Goal: Task Accomplishment & Management: Manage account settings

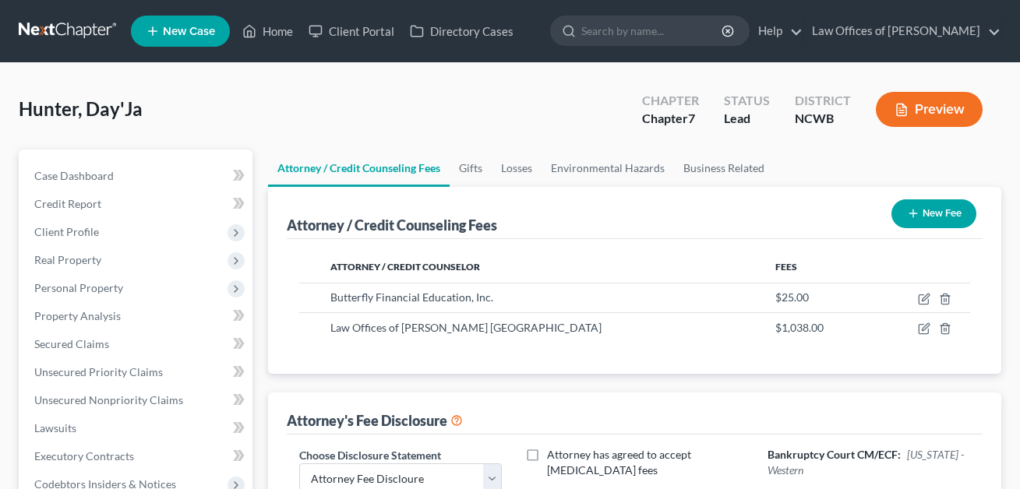
select select "0"
click at [274, 30] on link "Home" at bounding box center [268, 31] width 66 height 28
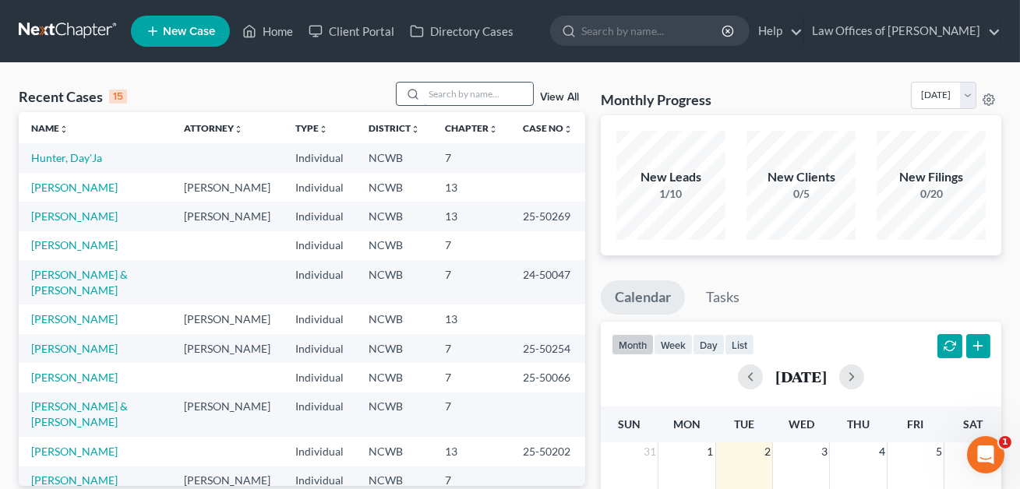
click at [454, 92] on input "search" at bounding box center [478, 94] width 109 height 23
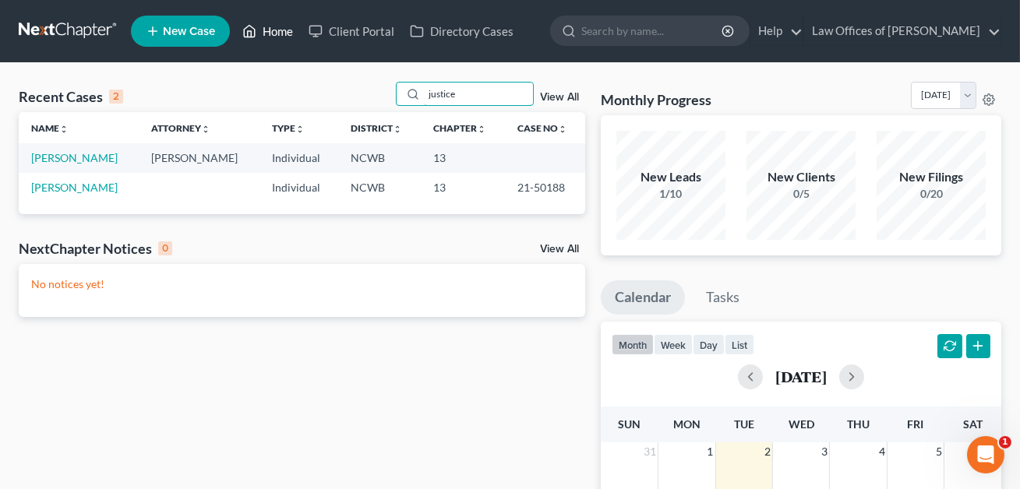
type input "justice"
click at [284, 25] on link "Home" at bounding box center [268, 31] width 66 height 28
click at [277, 28] on link "Home" at bounding box center [268, 31] width 66 height 28
click at [88, 160] on link "[PERSON_NAME]" at bounding box center [74, 157] width 86 height 13
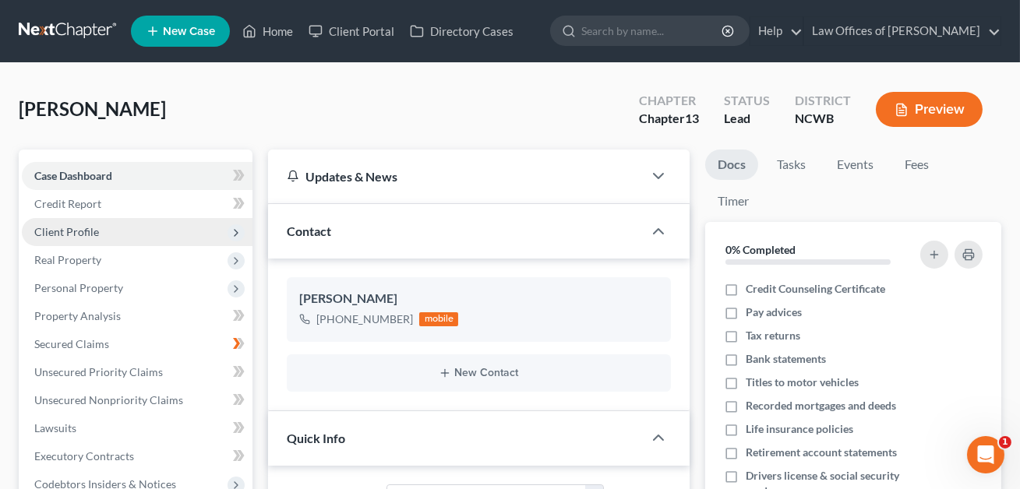
click at [66, 237] on span "Client Profile" at bounding box center [66, 231] width 65 height 13
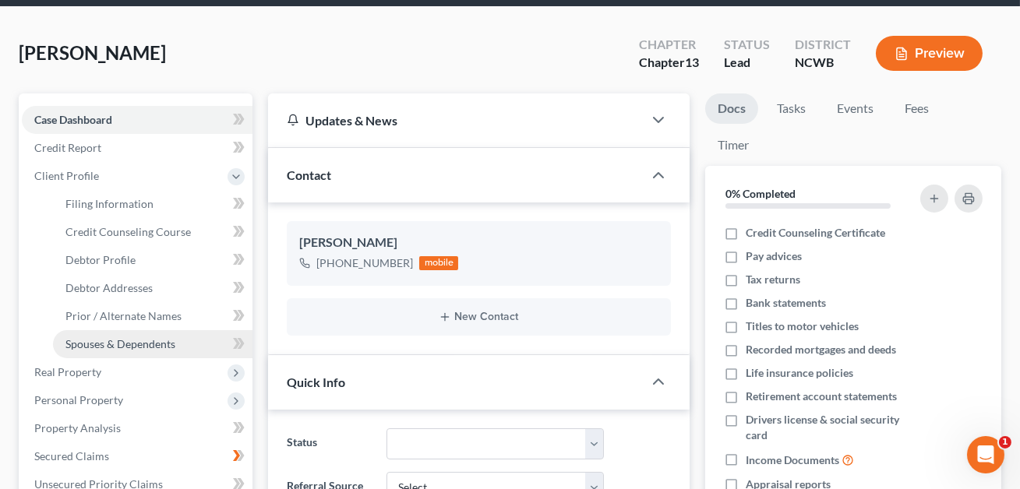
scroll to position [167, 0]
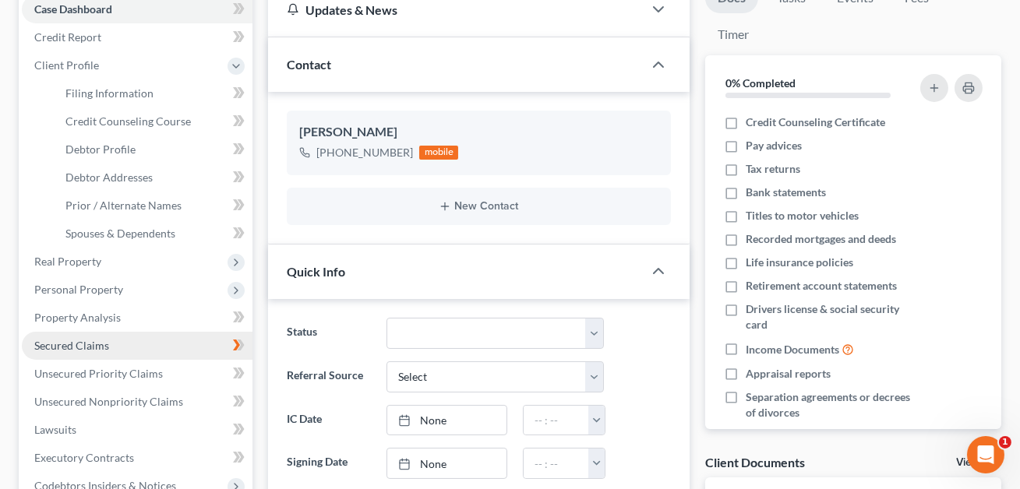
click at [76, 345] on span "Secured Claims" at bounding box center [71, 345] width 75 height 13
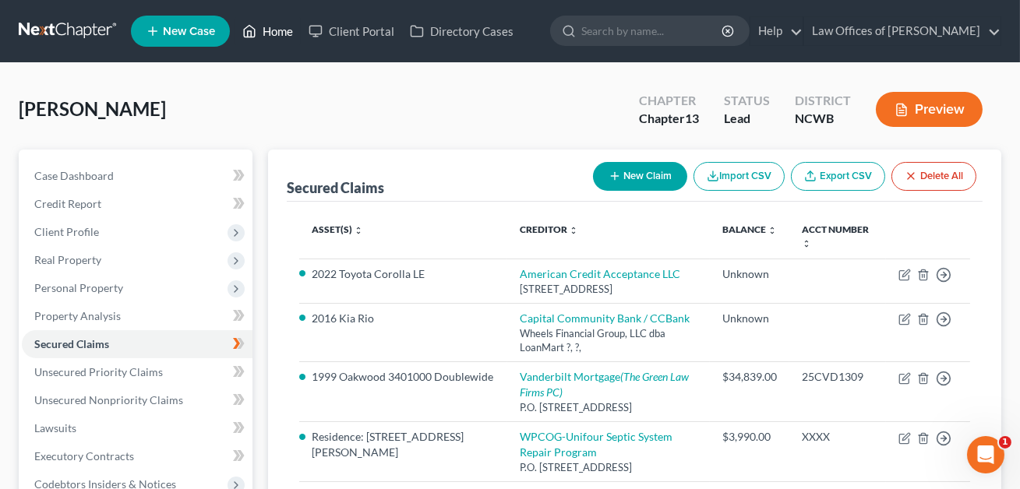
click at [283, 35] on link "Home" at bounding box center [268, 31] width 66 height 28
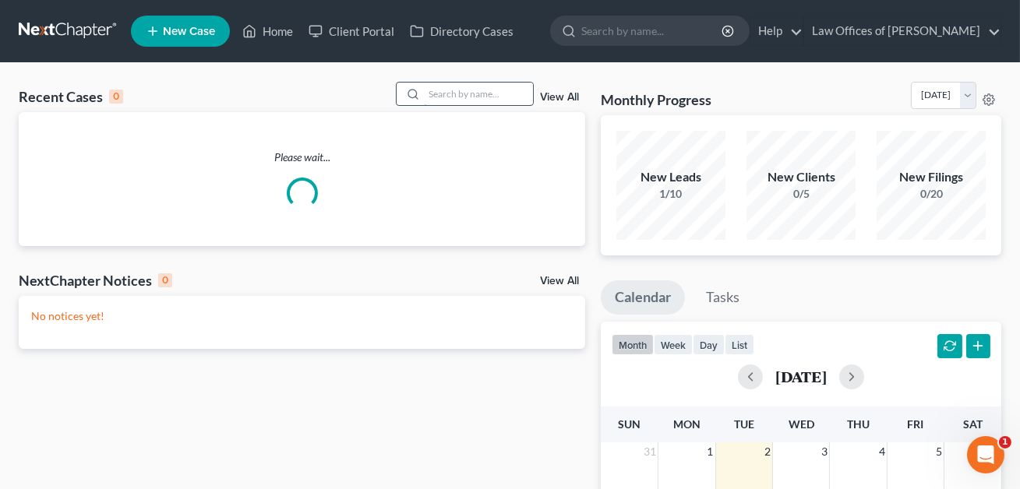
click at [437, 93] on input "search" at bounding box center [478, 94] width 109 height 23
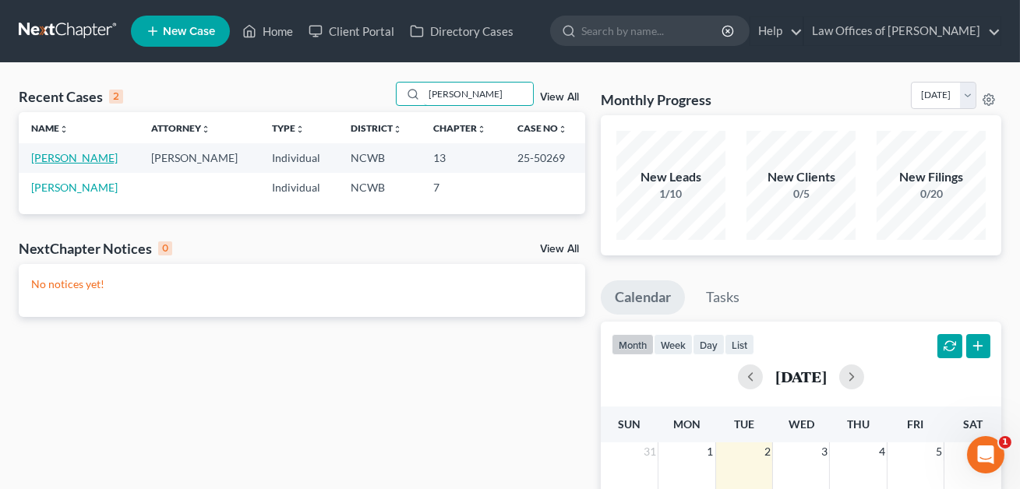
type input "[PERSON_NAME]"
click at [64, 158] on link "[PERSON_NAME]" at bounding box center [74, 157] width 86 height 13
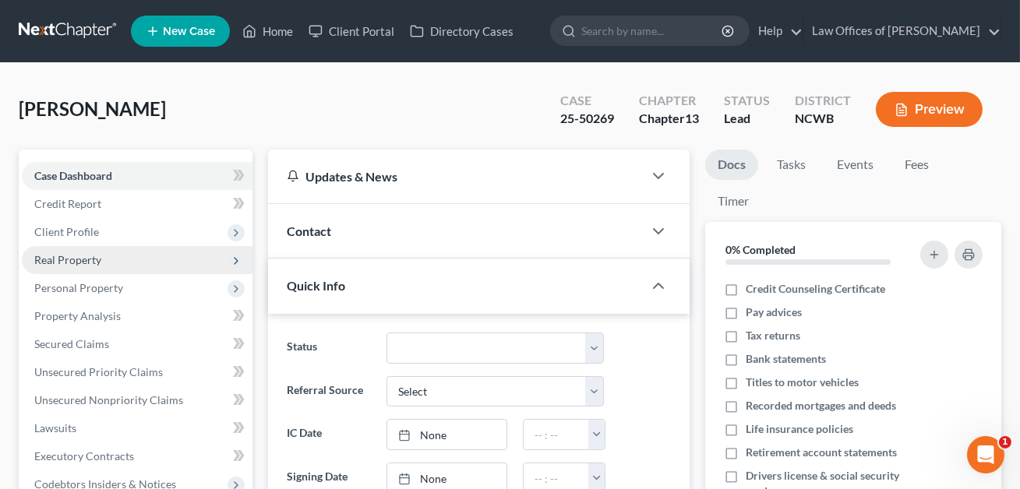
click at [67, 258] on span "Real Property" at bounding box center [67, 259] width 67 height 13
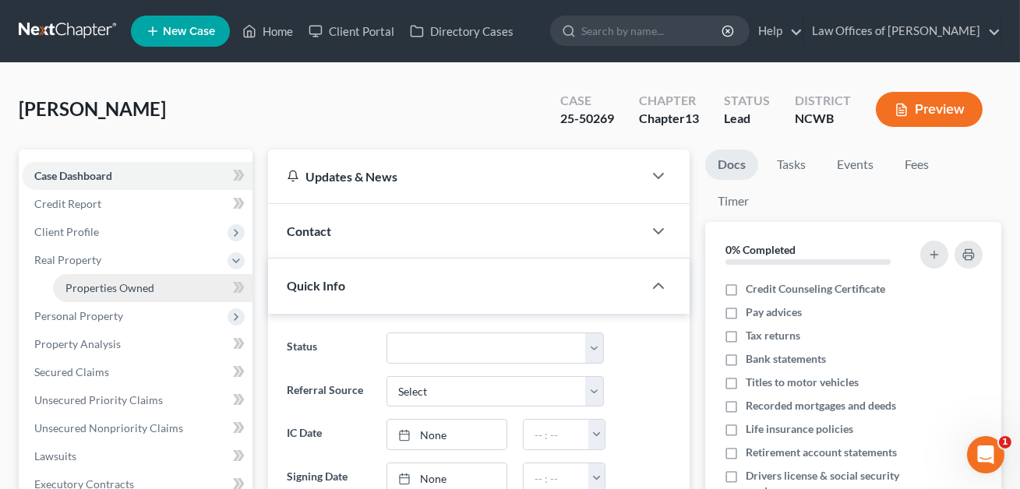
click at [83, 287] on span "Properties Owned" at bounding box center [109, 287] width 89 height 13
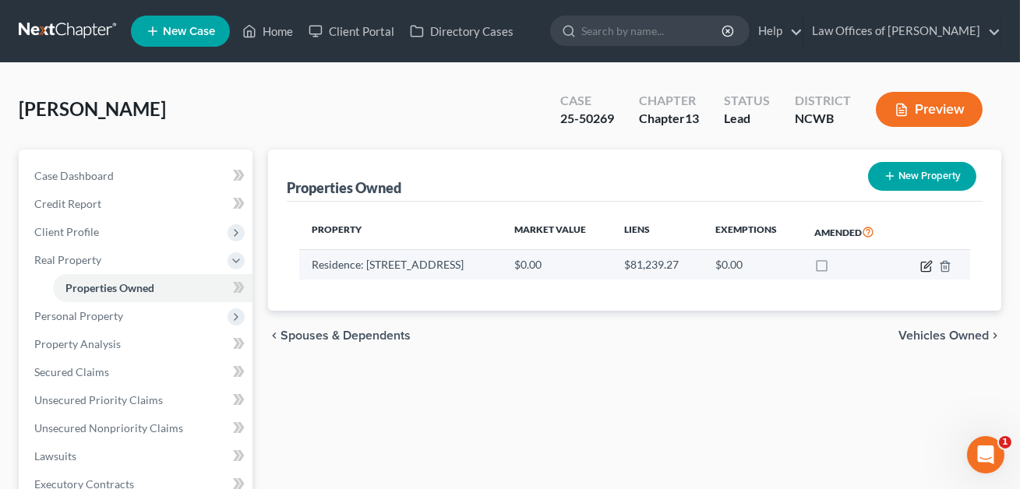
click at [931, 266] on icon "button" at bounding box center [926, 266] width 12 height 12
select select "28"
select select "98"
select select "3"
select select "5"
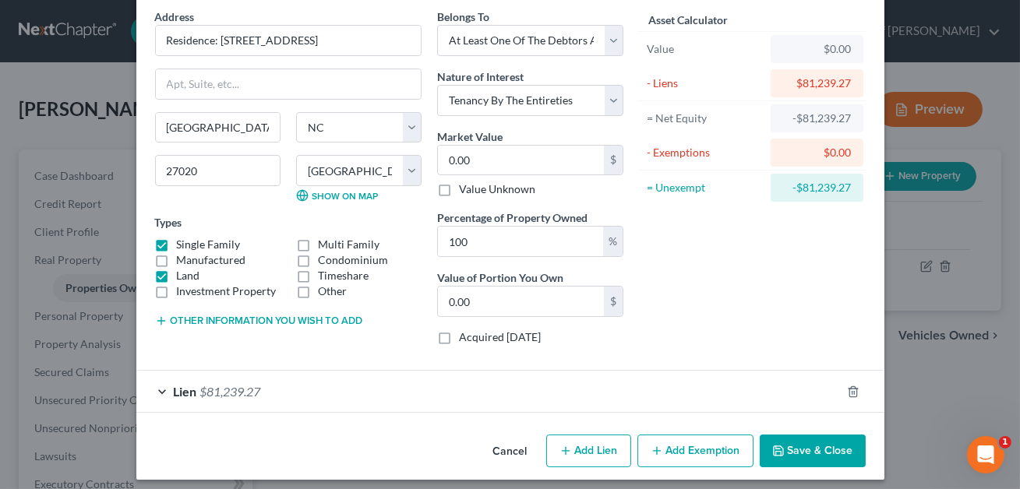
scroll to position [71, 0]
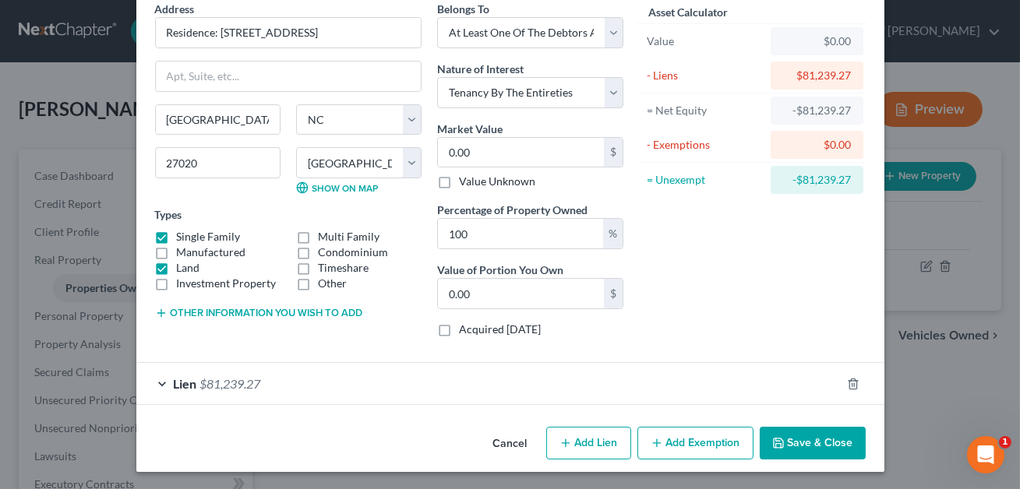
click at [806, 443] on button "Save & Close" at bounding box center [813, 443] width 106 height 33
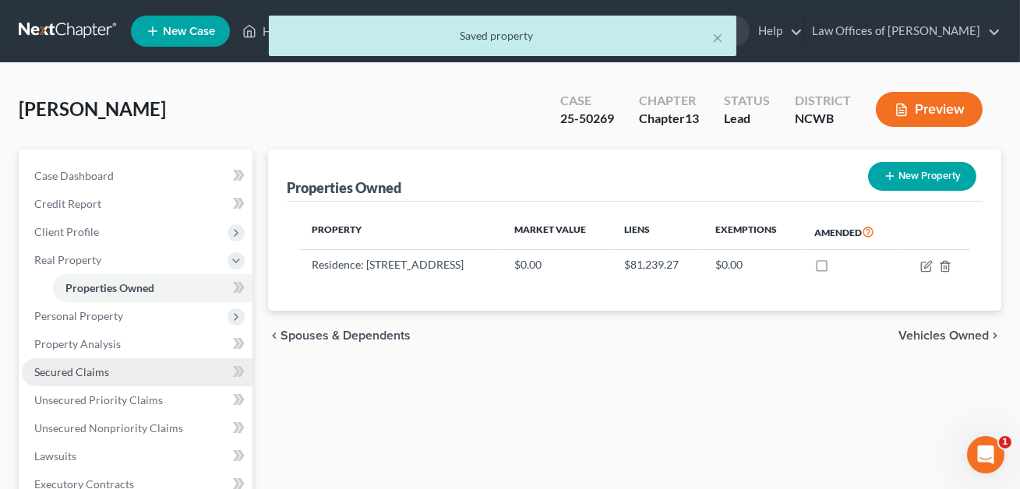
click at [69, 372] on span "Secured Claims" at bounding box center [71, 371] width 75 height 13
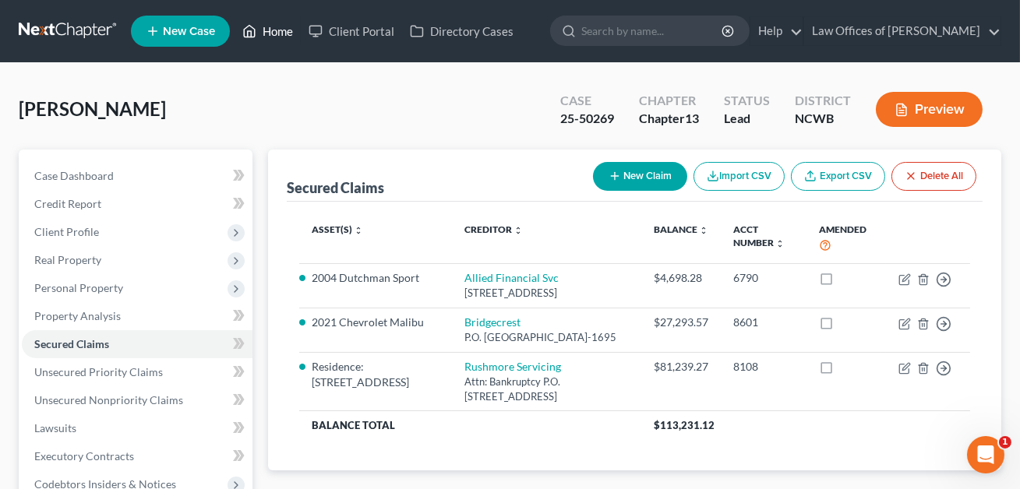
click at [275, 34] on link "Home" at bounding box center [268, 31] width 66 height 28
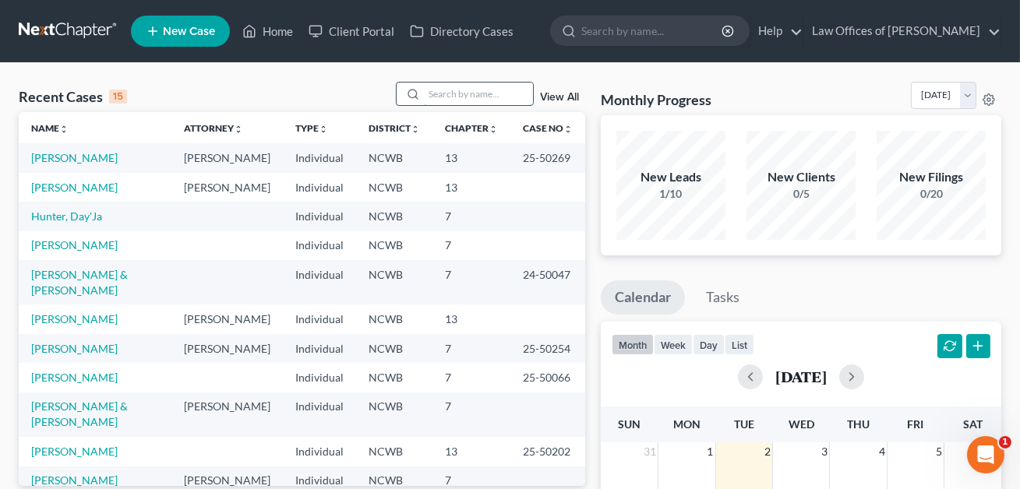
click at [438, 94] on input "search" at bounding box center [478, 94] width 109 height 23
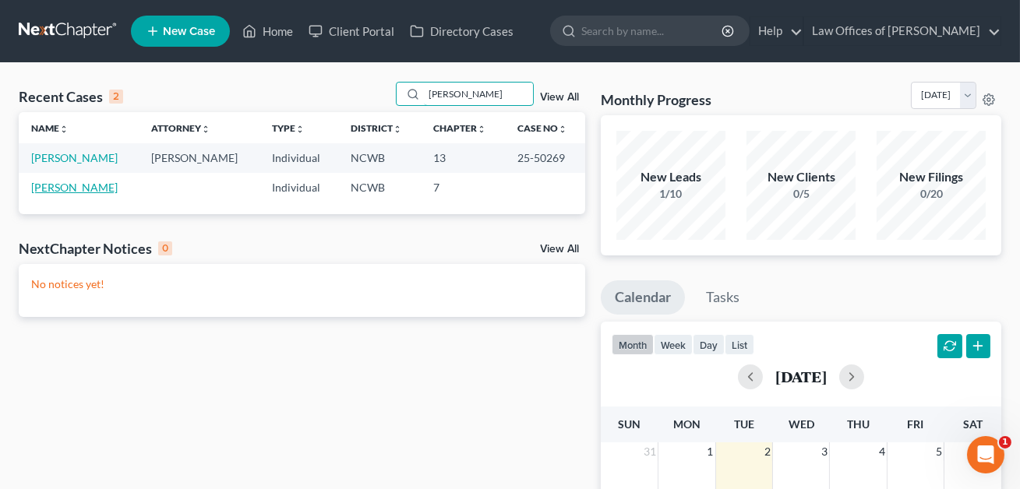
type input "[PERSON_NAME]"
click at [85, 189] on link "[PERSON_NAME]" at bounding box center [74, 187] width 86 height 13
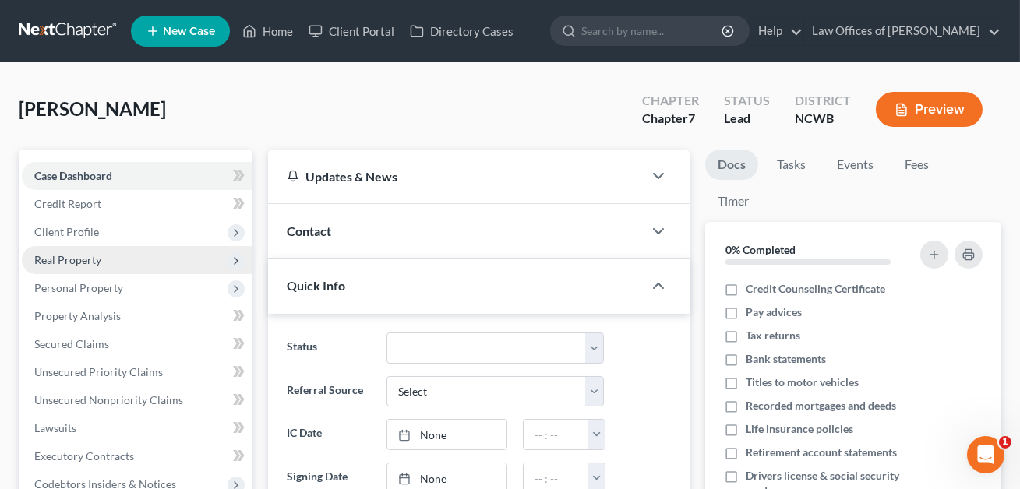
click at [89, 253] on span "Real Property" at bounding box center [67, 259] width 67 height 13
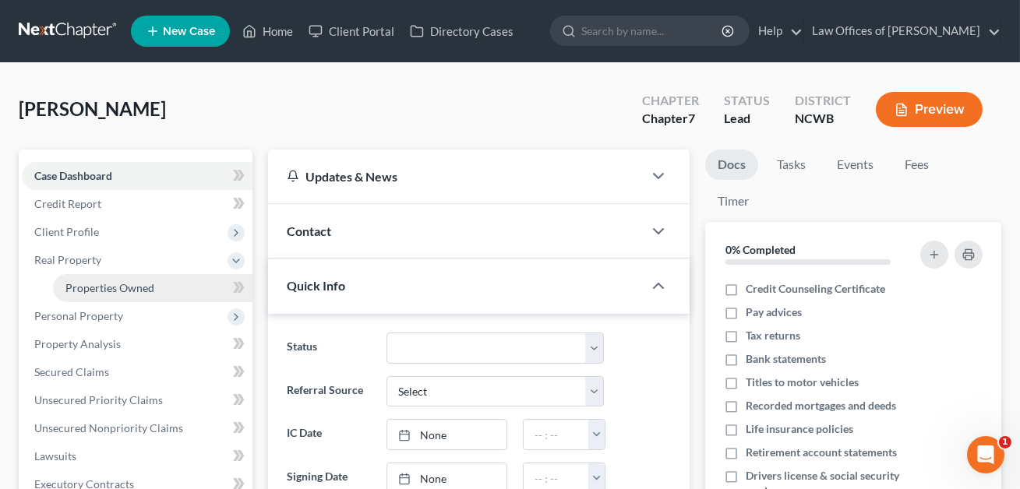
click at [101, 287] on span "Properties Owned" at bounding box center [109, 287] width 89 height 13
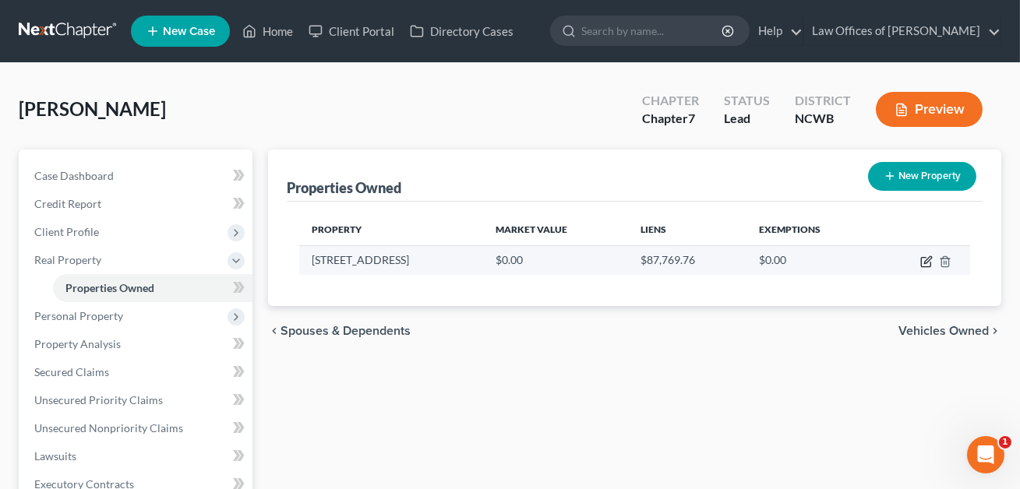
click at [929, 263] on icon "button" at bounding box center [926, 262] width 12 height 12
select select "28"
select select "98"
select select "3"
select select "5"
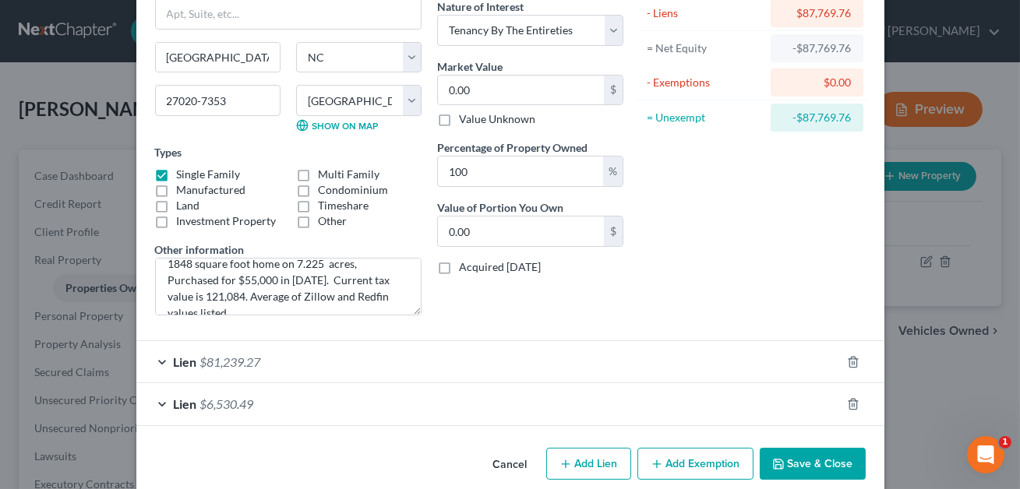
scroll to position [154, 0]
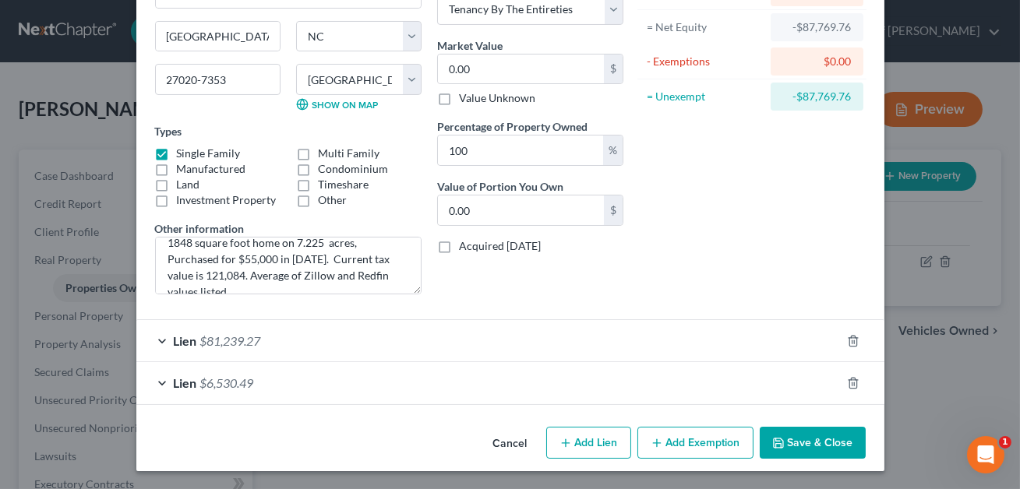
click at [800, 437] on button "Save & Close" at bounding box center [813, 443] width 106 height 33
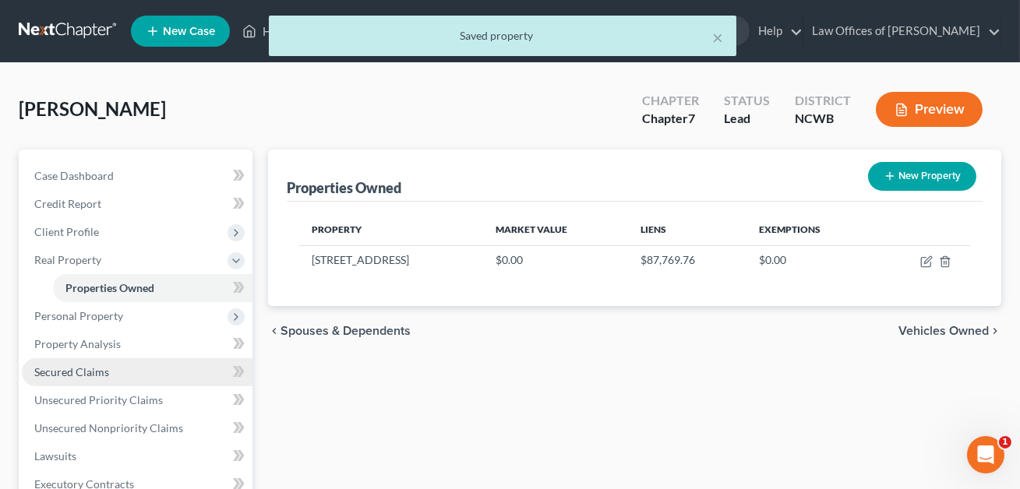
click at [87, 374] on span "Secured Claims" at bounding box center [71, 371] width 75 height 13
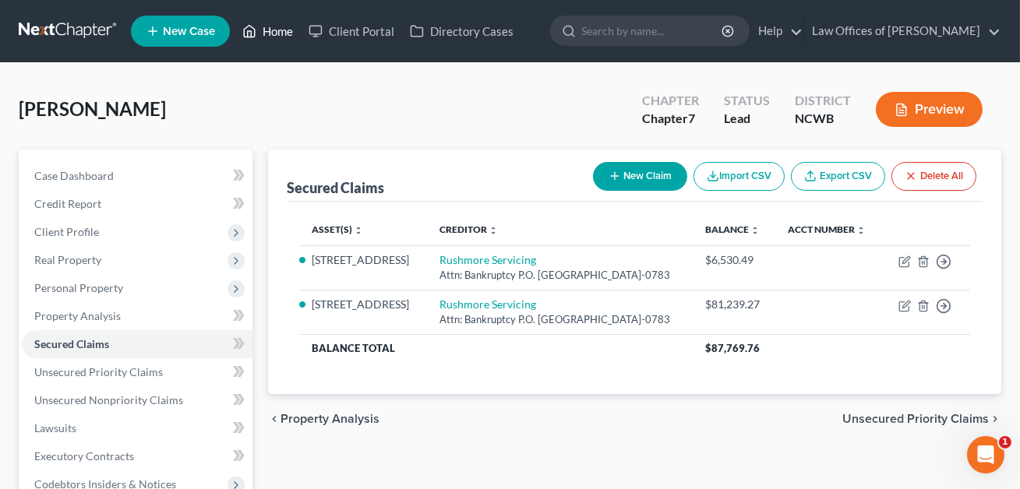
click at [277, 36] on link "Home" at bounding box center [268, 31] width 66 height 28
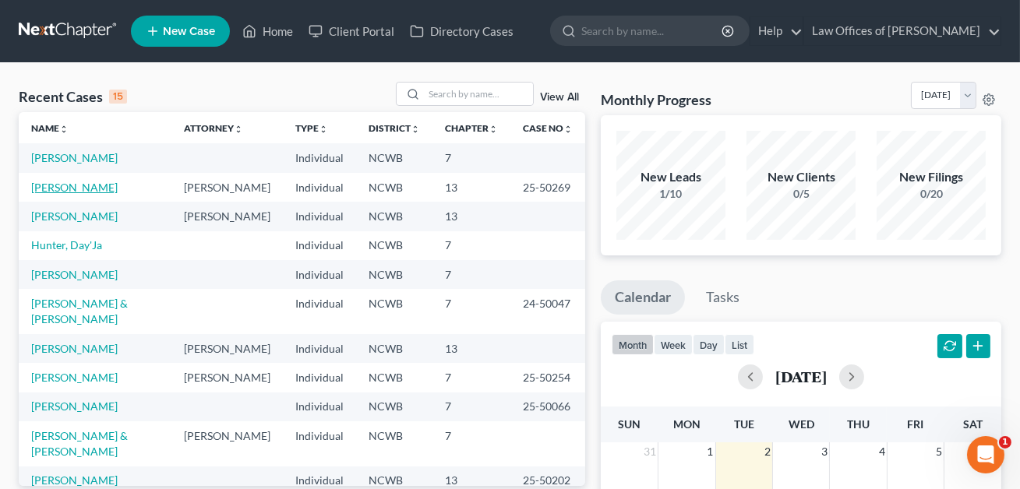
click at [69, 192] on link "[PERSON_NAME]" at bounding box center [74, 187] width 86 height 13
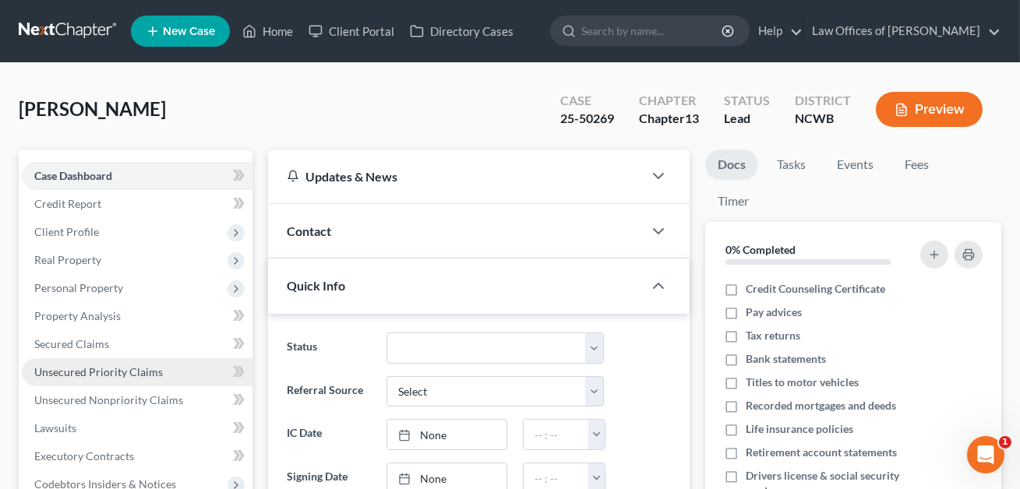
scroll to position [253, 0]
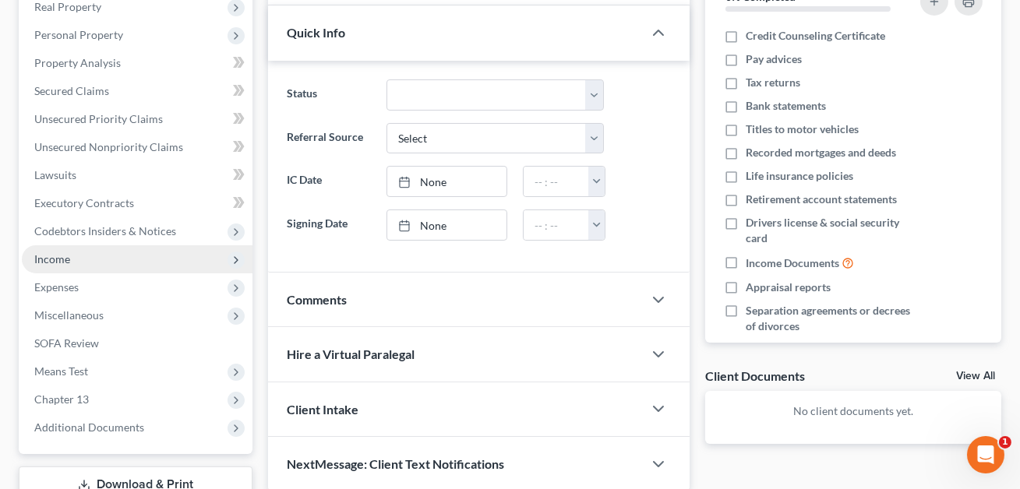
click at [56, 263] on span "Income" at bounding box center [52, 258] width 36 height 13
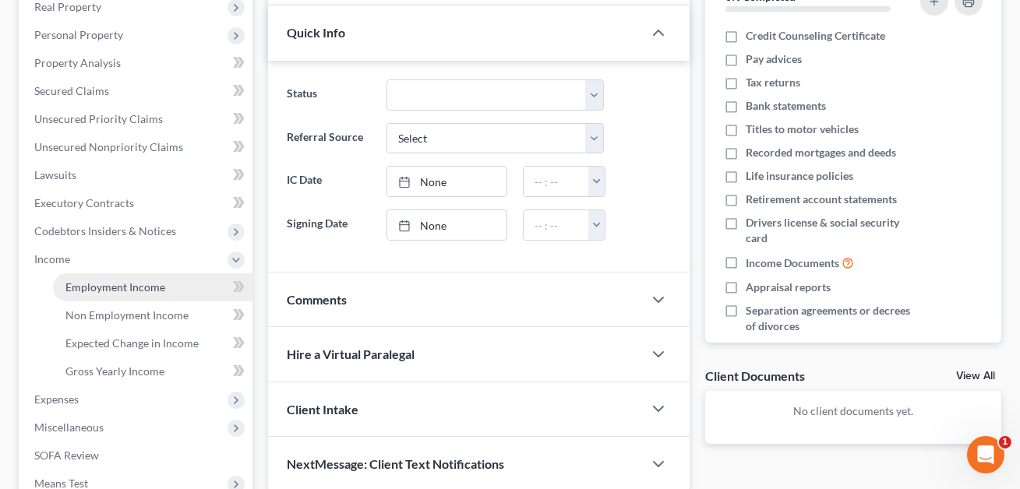
click at [84, 282] on span "Employment Income" at bounding box center [115, 286] width 100 height 13
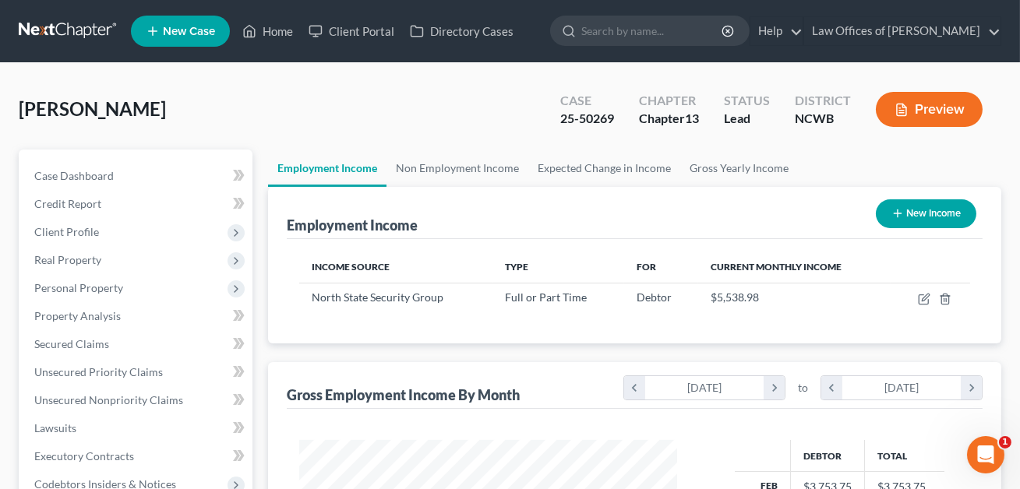
scroll to position [279, 409]
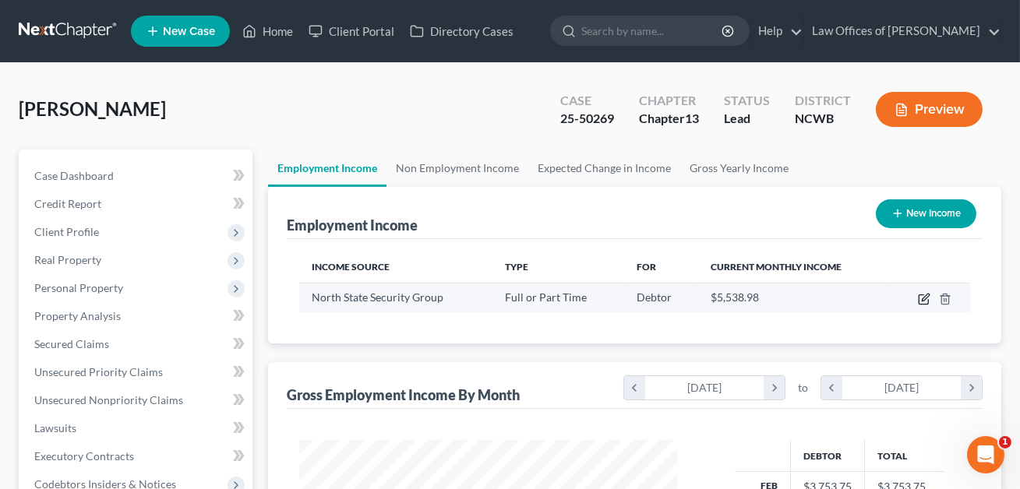
click at [919, 299] on icon "button" at bounding box center [924, 299] width 12 height 12
select select "0"
select select "28"
select select "2"
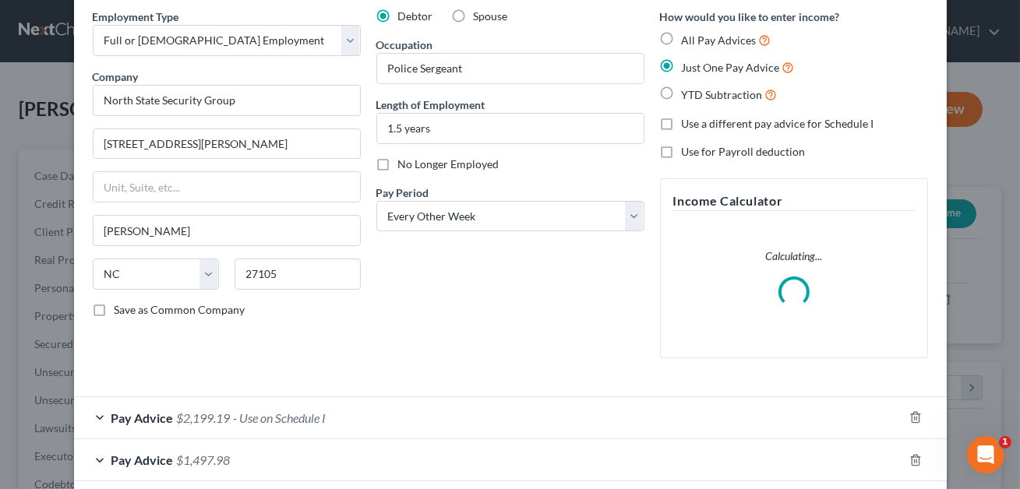
scroll to position [0, 0]
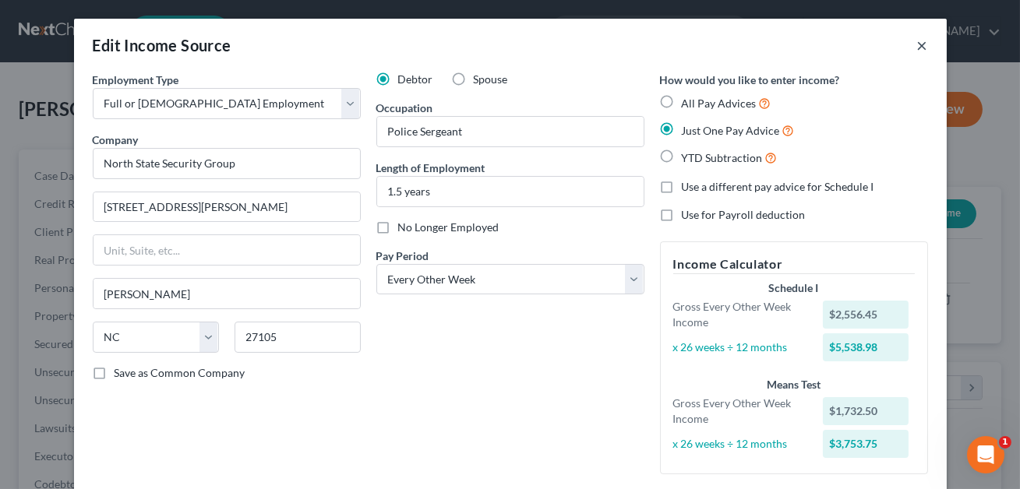
click at [922, 45] on button "×" at bounding box center [922, 45] width 11 height 19
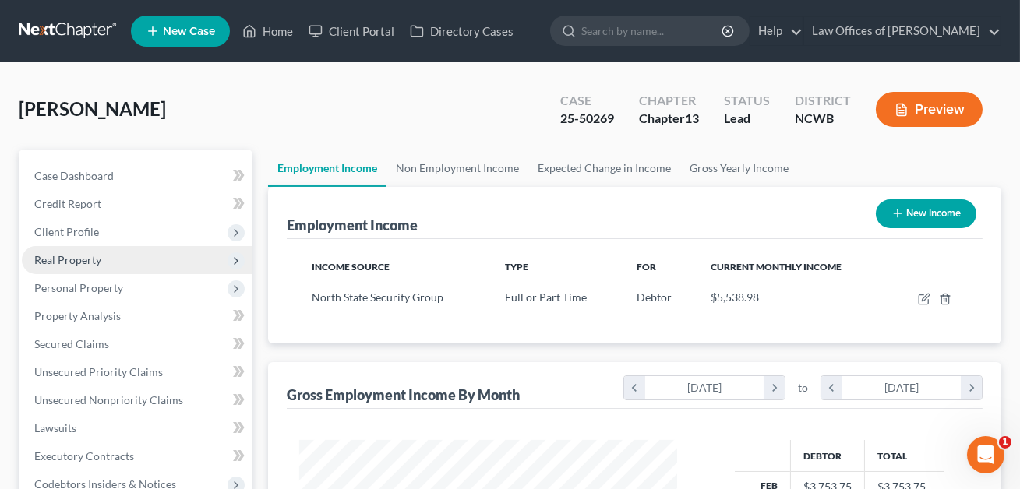
click at [72, 257] on span "Real Property" at bounding box center [67, 259] width 67 height 13
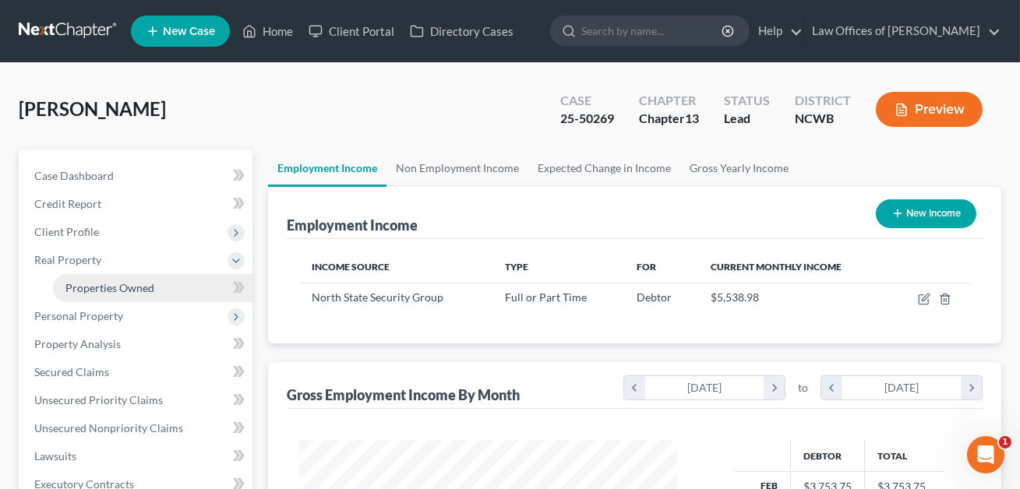
click at [94, 277] on link "Properties Owned" at bounding box center [152, 288] width 199 height 28
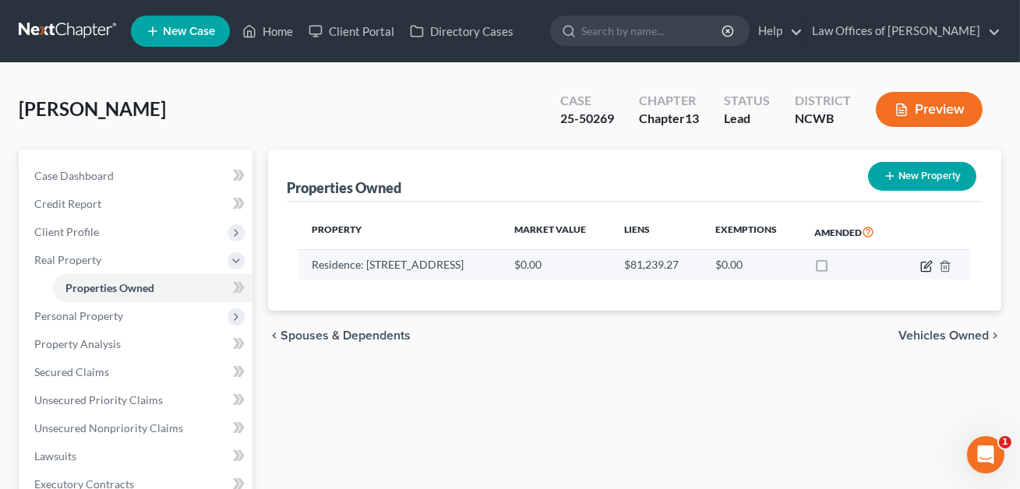
click at [928, 265] on icon "button" at bounding box center [927, 264] width 7 height 7
select select "28"
select select "98"
select select "3"
select select "5"
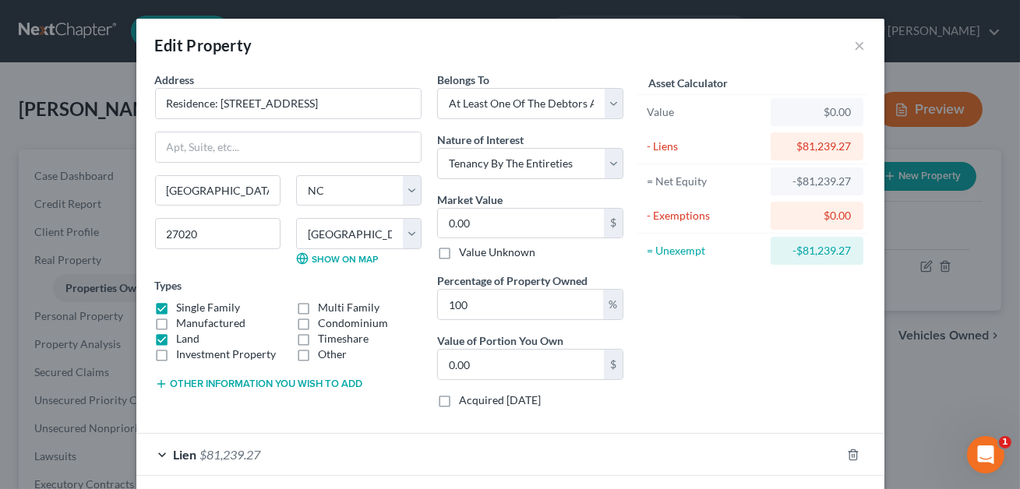
scroll to position [71, 0]
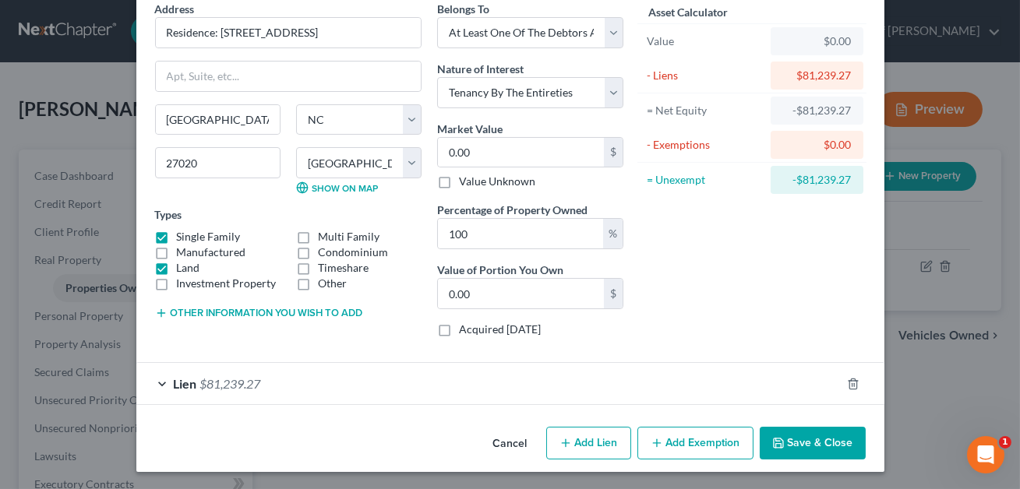
click at [792, 446] on button "Save & Close" at bounding box center [813, 443] width 106 height 33
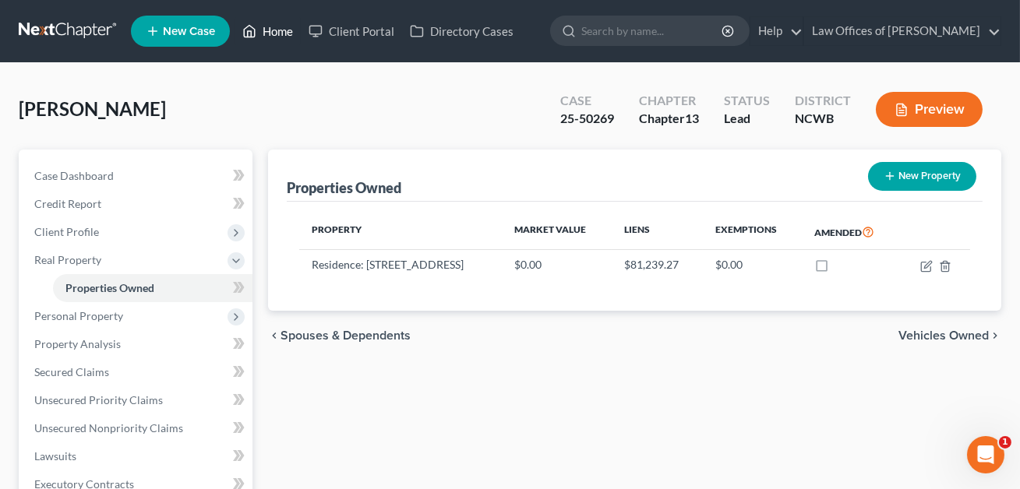
click at [273, 27] on link "Home" at bounding box center [268, 31] width 66 height 28
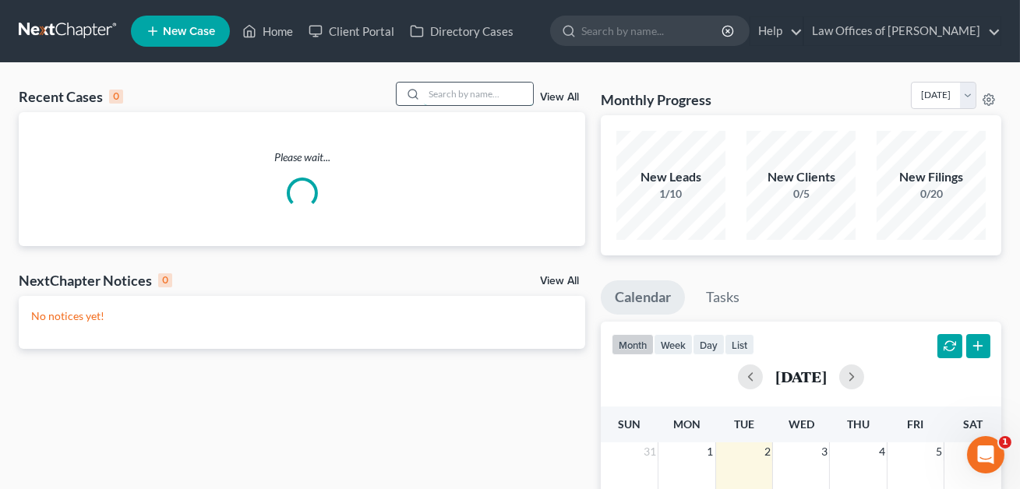
click at [428, 93] on input "search" at bounding box center [478, 94] width 109 height 23
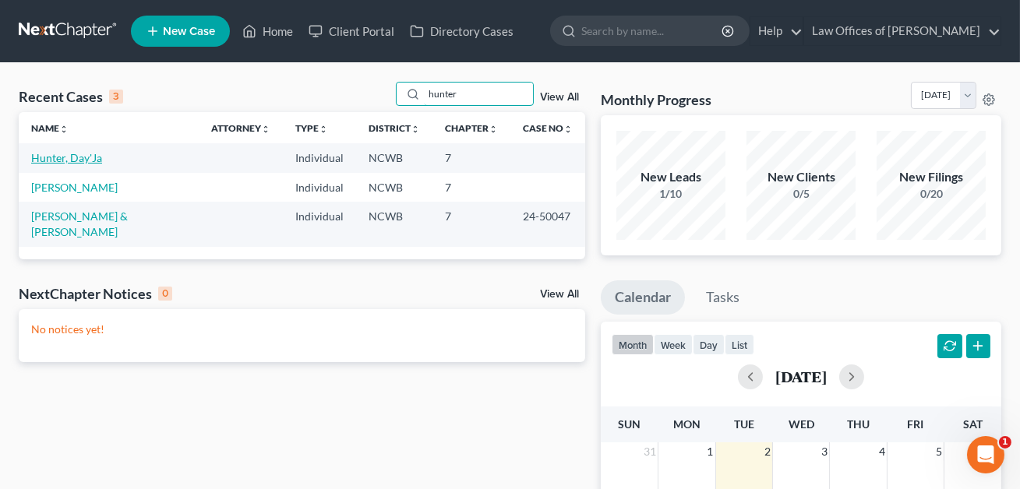
type input "hunter"
click at [89, 159] on link "Hunter, Day'Ja" at bounding box center [66, 157] width 71 height 13
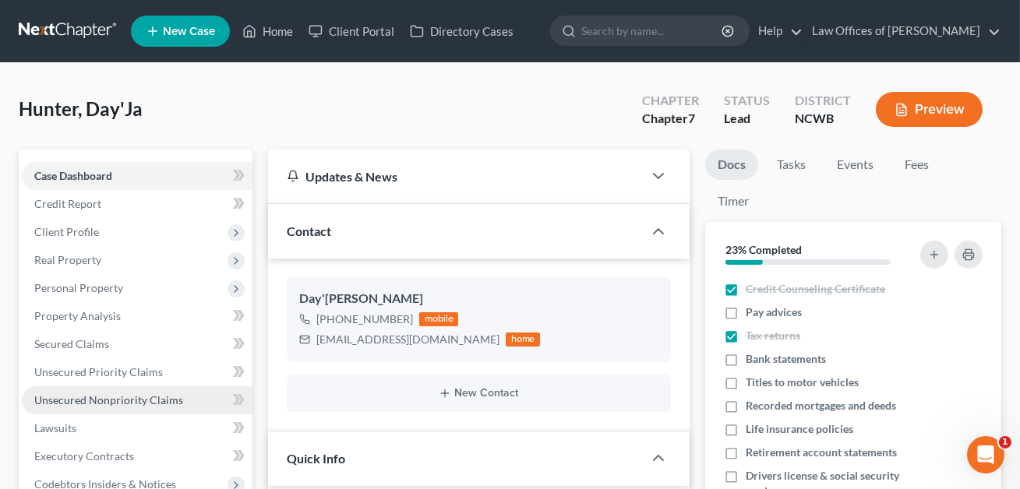
click at [86, 396] on span "Unsecured Nonpriority Claims" at bounding box center [108, 399] width 149 height 13
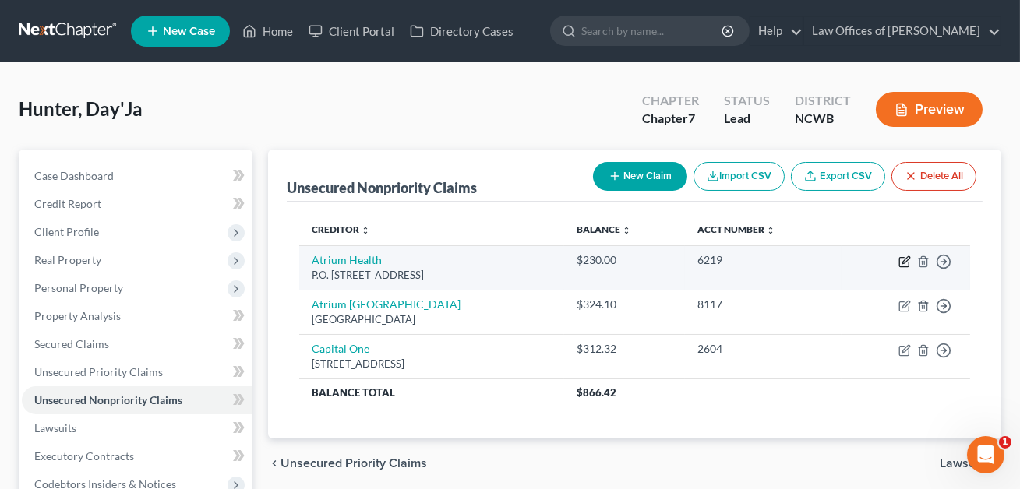
click at [905, 259] on icon "button" at bounding box center [904, 262] width 12 height 12
select select "28"
select select "9"
select select "0"
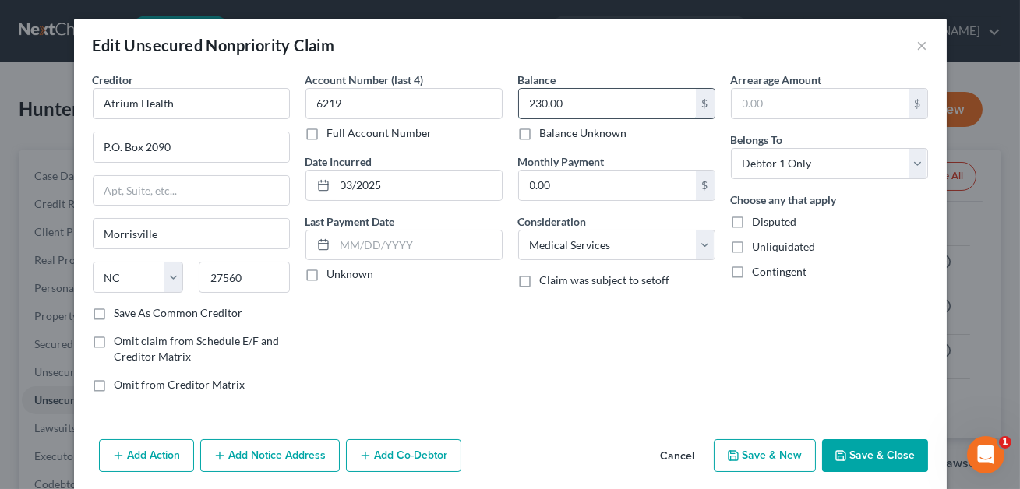
click at [570, 108] on input "230.00" at bounding box center [607, 104] width 177 height 30
type input "2,709.72"
click at [872, 453] on button "Save & Close" at bounding box center [875, 455] width 106 height 33
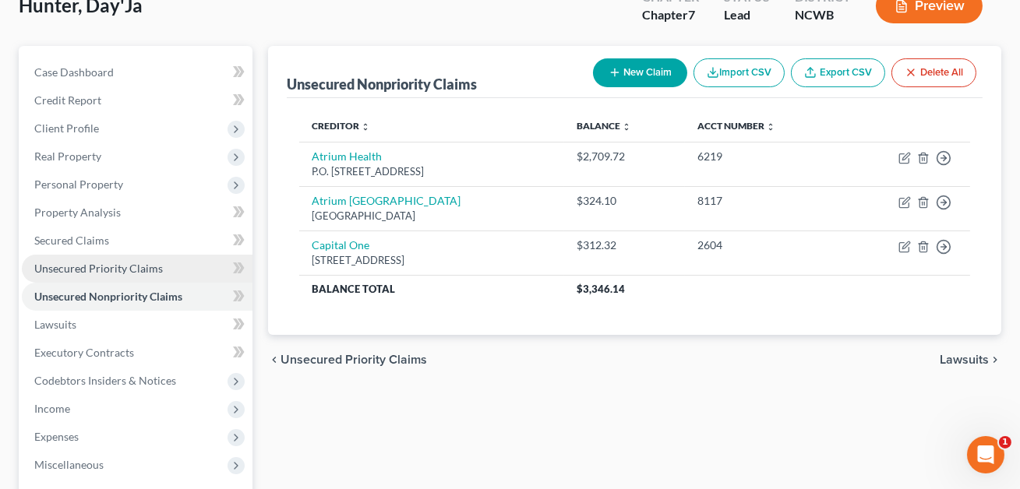
scroll to position [337, 0]
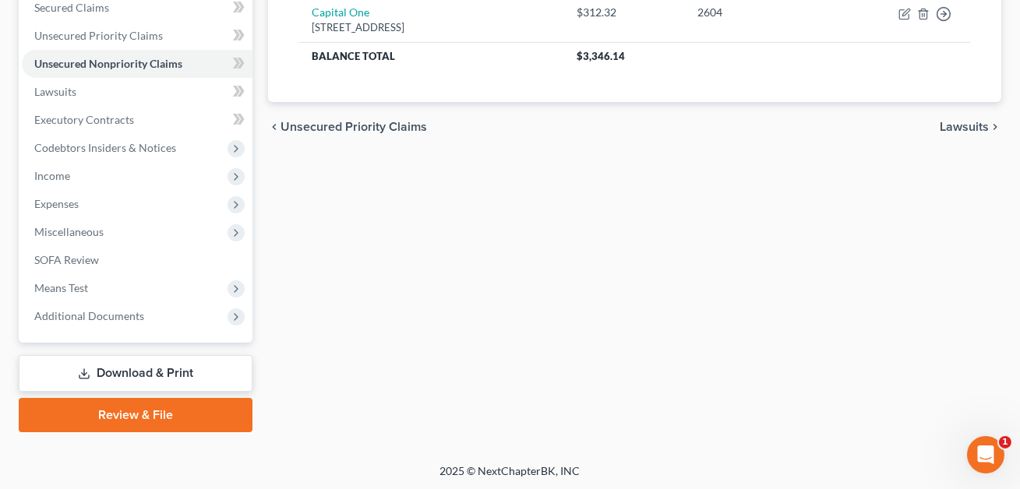
click at [127, 369] on link "Download & Print" at bounding box center [136, 373] width 234 height 37
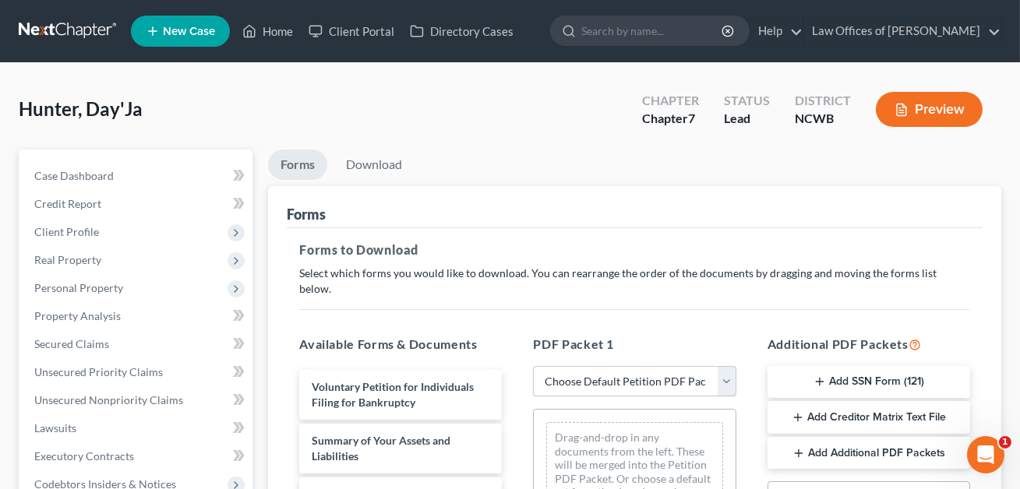
click at [593, 366] on select "Choose Default Petition PDF Packet Complete Bankruptcy Petition (all forms and …" at bounding box center [634, 381] width 203 height 31
select select "0"
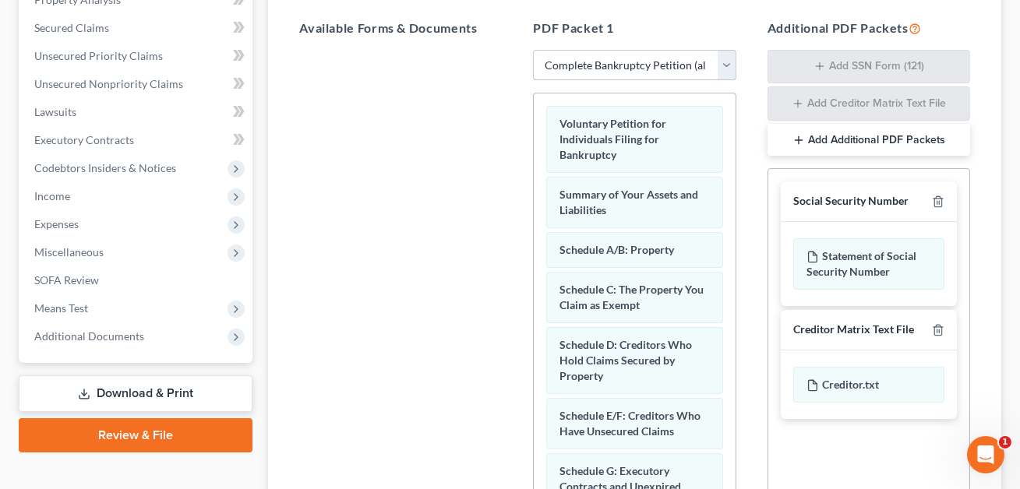
scroll to position [5, 0]
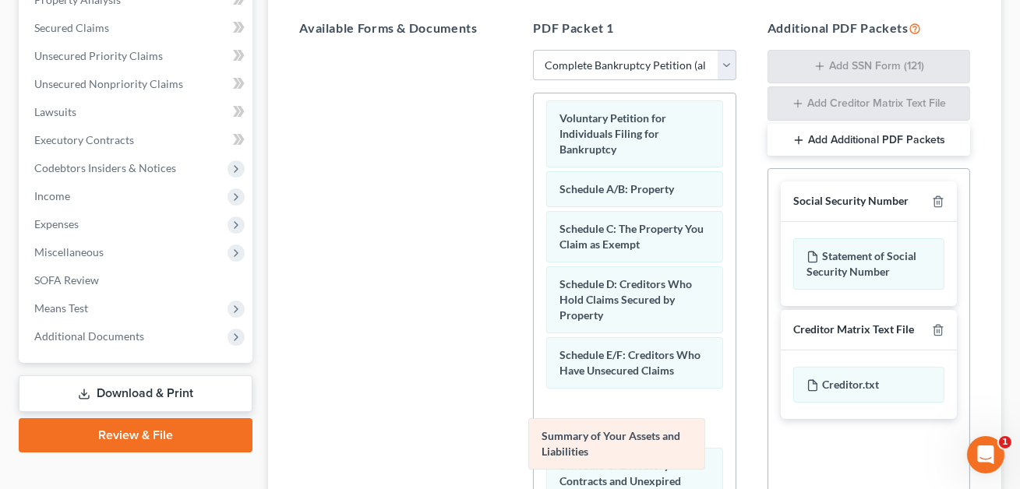
drag, startPoint x: 606, startPoint y: 171, endPoint x: 591, endPoint y: 440, distance: 269.2
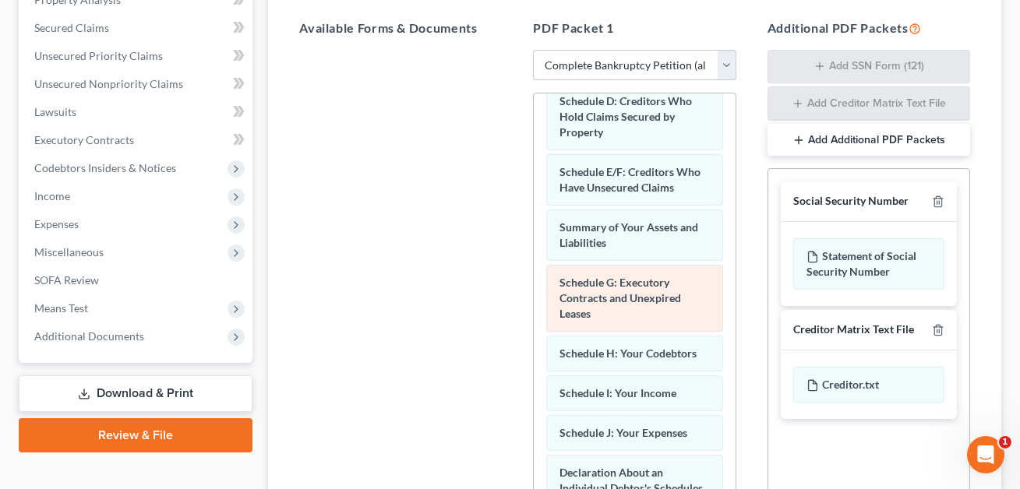
scroll to position [198, 0]
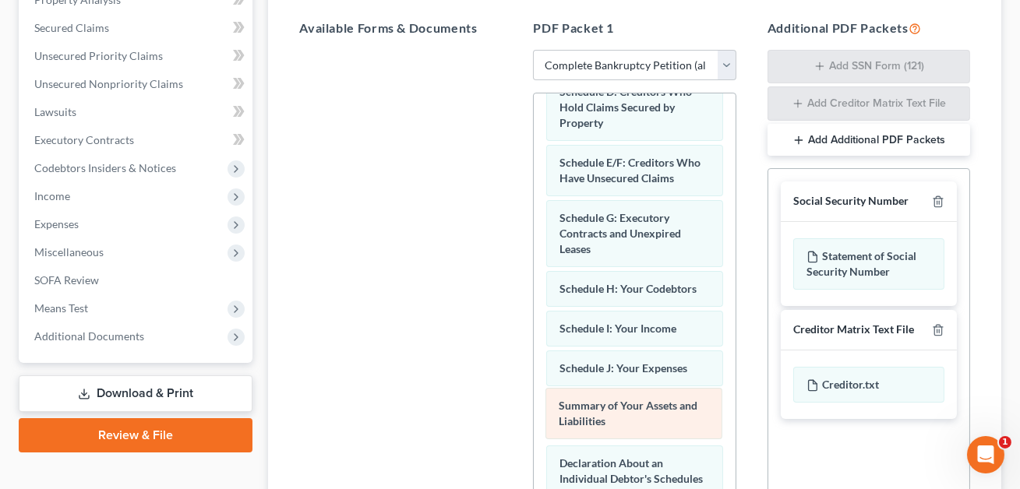
drag, startPoint x: 604, startPoint y: 204, endPoint x: 603, endPoint y: 411, distance: 206.5
click at [603, 411] on div "Summary of Your Assets and Liabilities Voluntary Petition for Individuals Filin…" at bounding box center [634, 456] width 201 height 1121
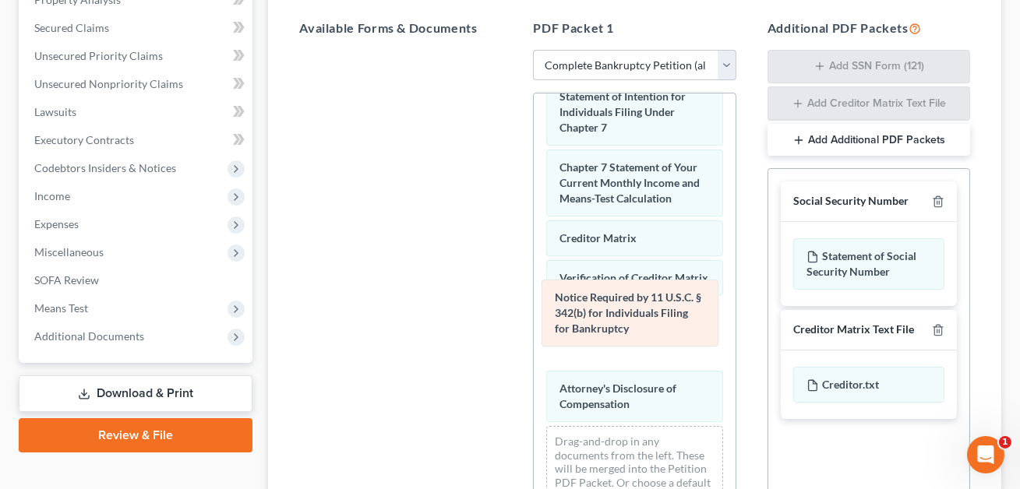
scroll to position [620, 0]
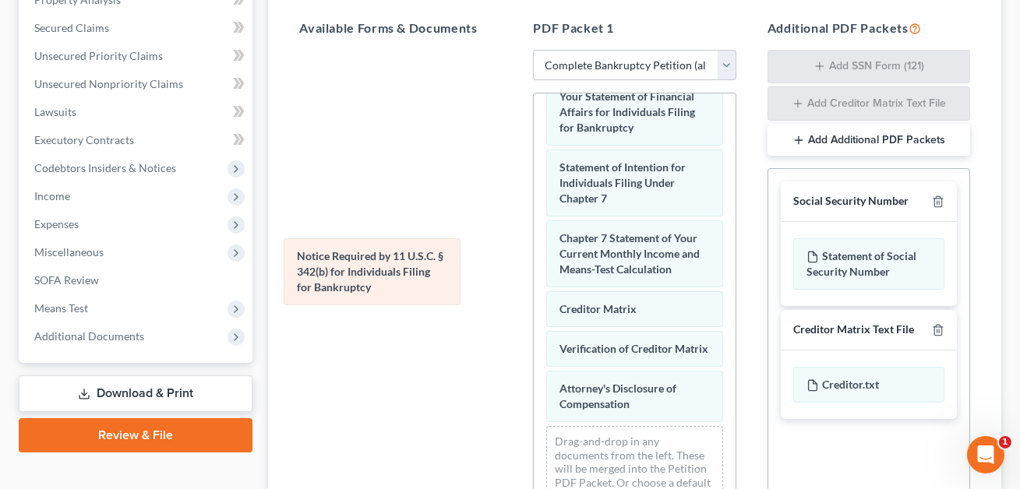
drag, startPoint x: 599, startPoint y: 314, endPoint x: 326, endPoint y: 260, distance: 278.7
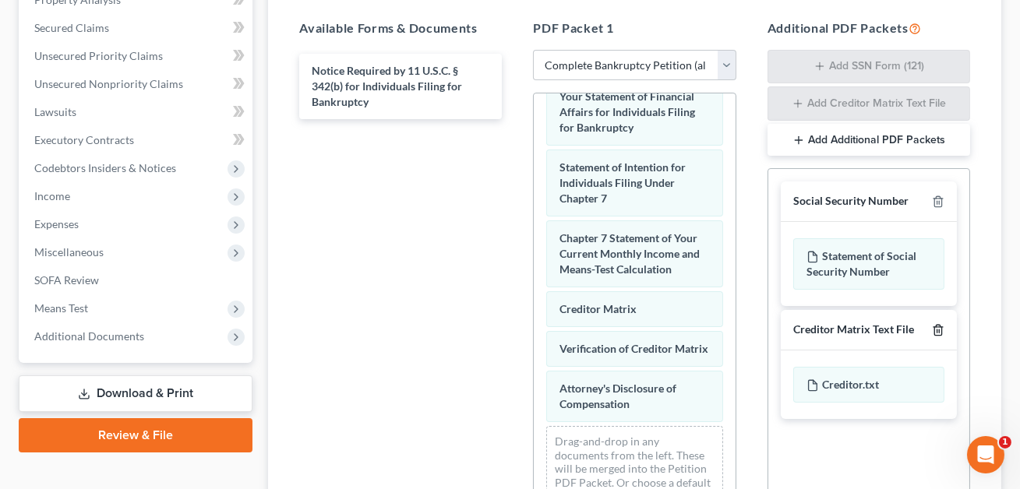
click at [940, 324] on icon "button" at bounding box center [938, 330] width 12 height 12
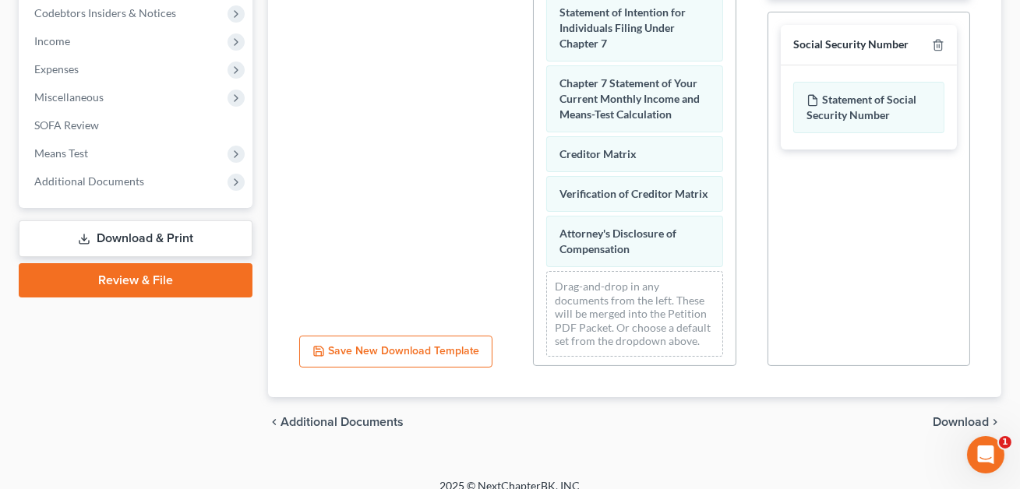
click at [945, 416] on span "Download" at bounding box center [961, 422] width 56 height 12
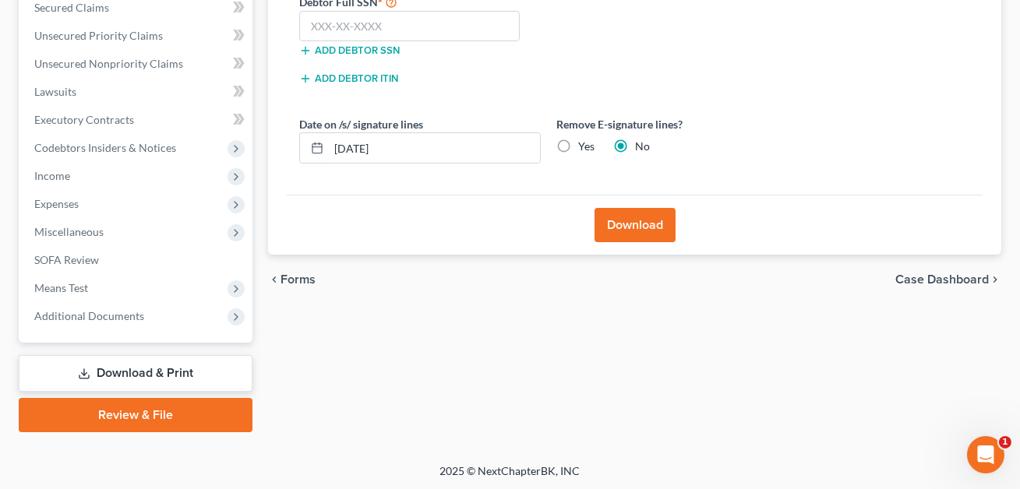
scroll to position [226, 0]
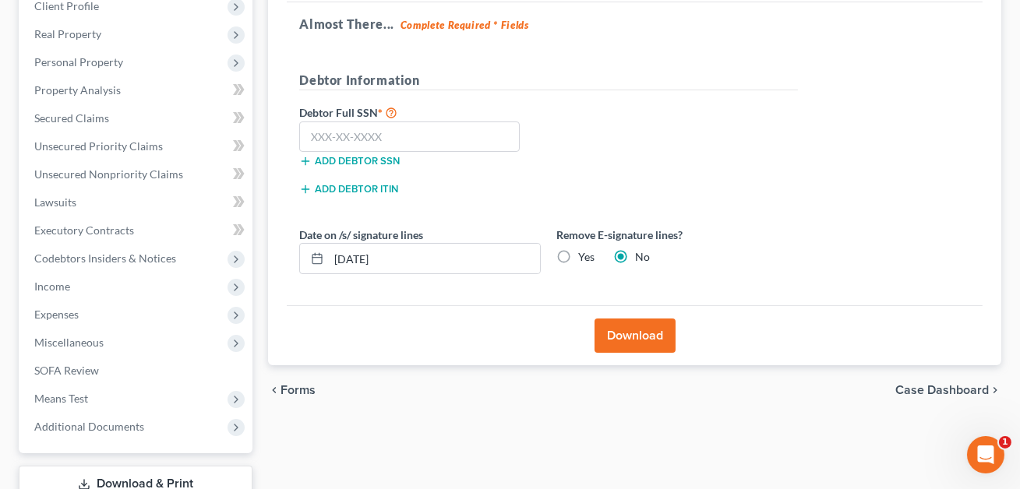
click at [578, 259] on label "Yes" at bounding box center [586, 257] width 16 height 16
click at [584, 259] on input "Yes" at bounding box center [589, 254] width 10 height 10
radio input "true"
radio input "false"
drag, startPoint x: 412, startPoint y: 256, endPoint x: 321, endPoint y: 256, distance: 91.2
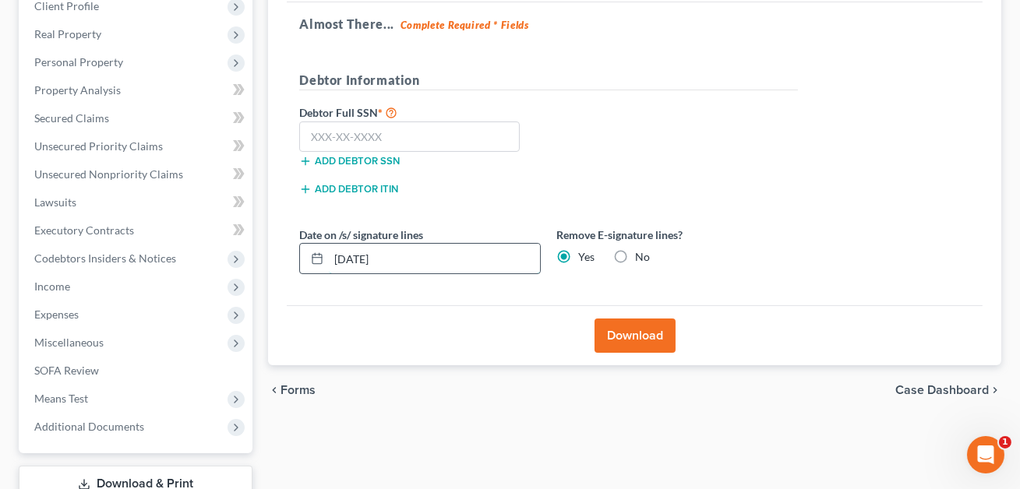
click at [321, 256] on div "[DATE]" at bounding box center [420, 258] width 242 height 31
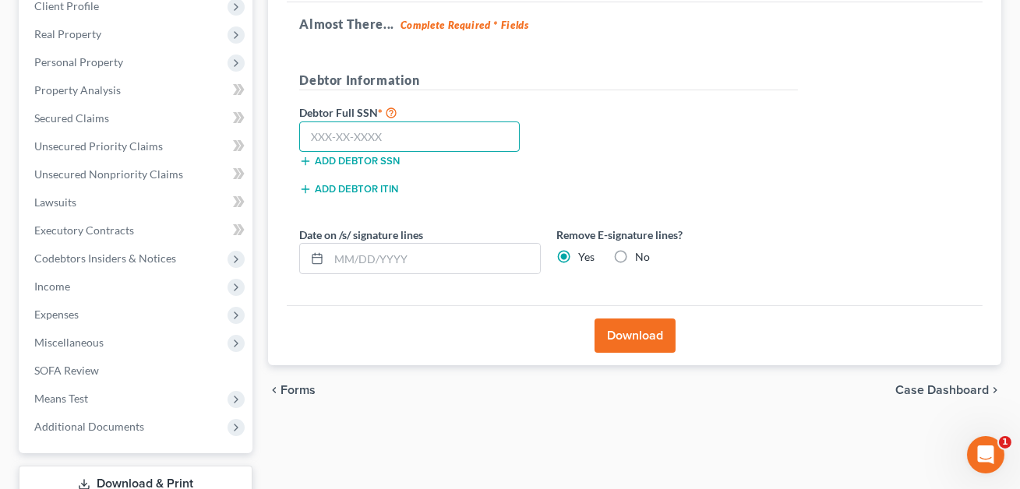
click at [316, 129] on input "text" at bounding box center [409, 137] width 220 height 31
type input "271-05-1039"
click at [658, 331] on button "Download" at bounding box center [634, 336] width 81 height 34
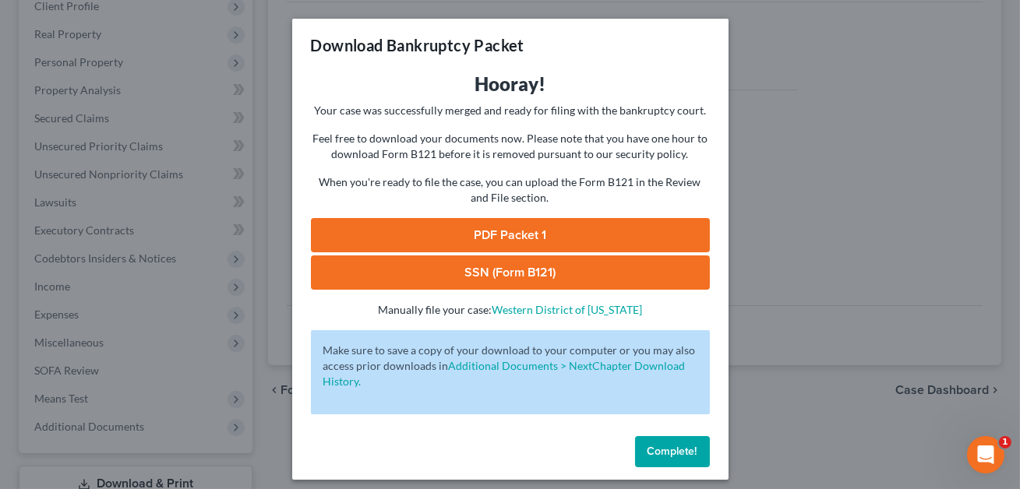
click at [547, 273] on link "SSN (Form B121)" at bounding box center [510, 273] width 399 height 34
click at [494, 236] on link "PDF Packet 1" at bounding box center [510, 235] width 399 height 34
click at [693, 450] on span "Complete!" at bounding box center [672, 451] width 50 height 13
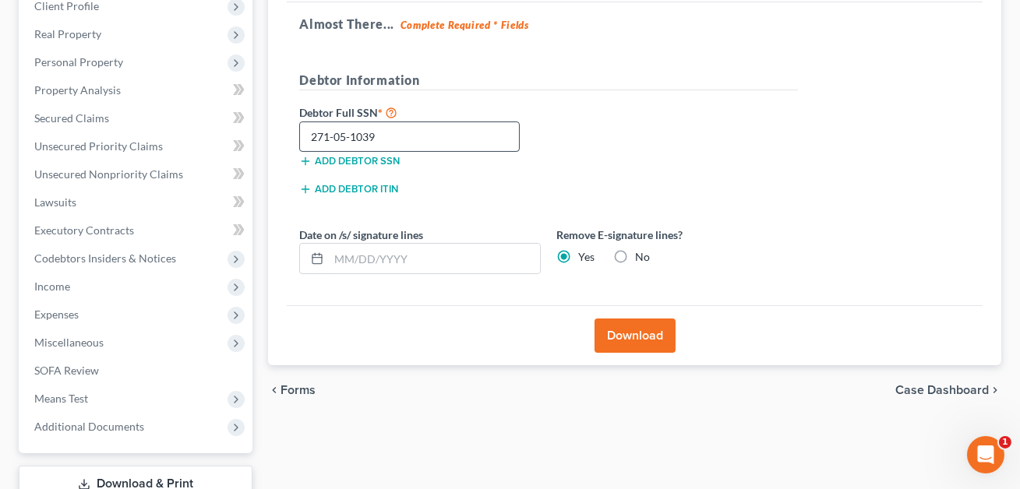
scroll to position [0, 0]
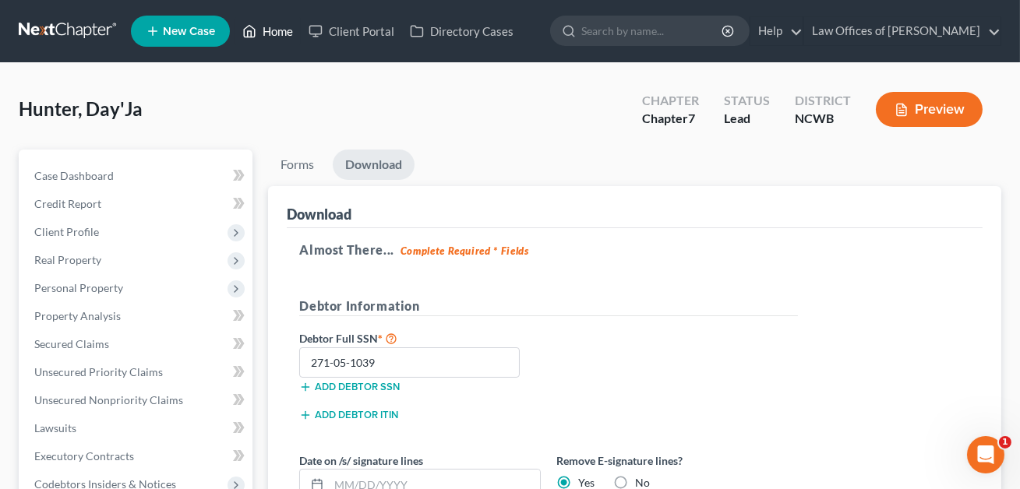
click at [289, 32] on link "Home" at bounding box center [268, 31] width 66 height 28
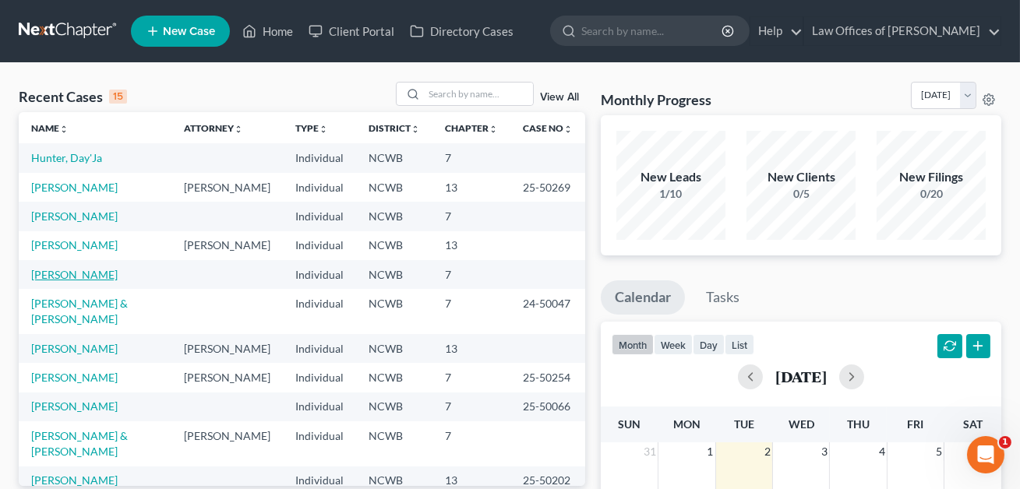
click at [67, 278] on link "[PERSON_NAME]" at bounding box center [74, 274] width 86 height 13
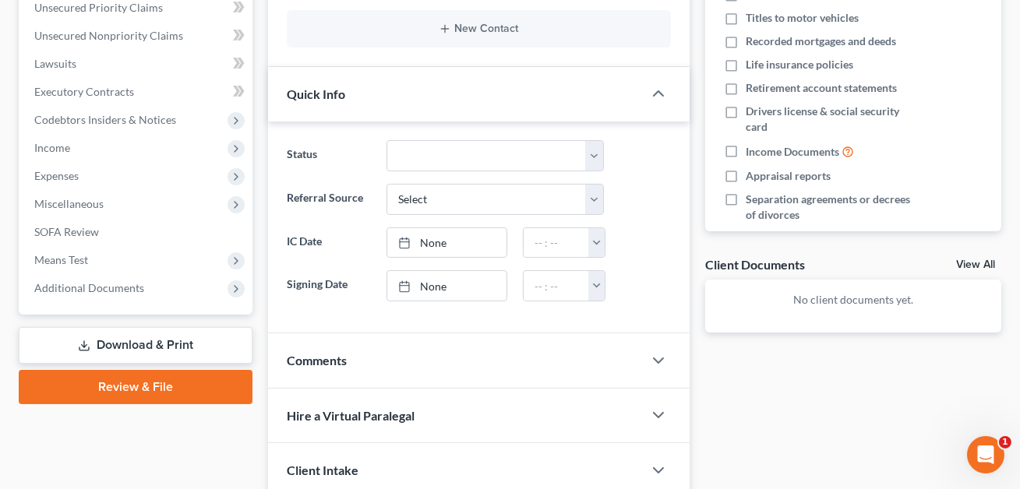
scroll to position [484, 0]
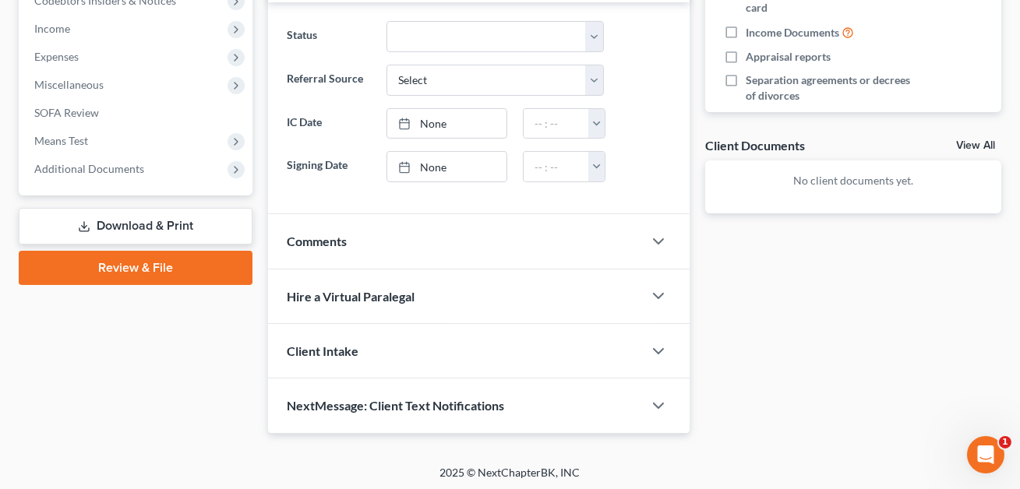
click at [151, 223] on link "Download & Print" at bounding box center [136, 226] width 234 height 37
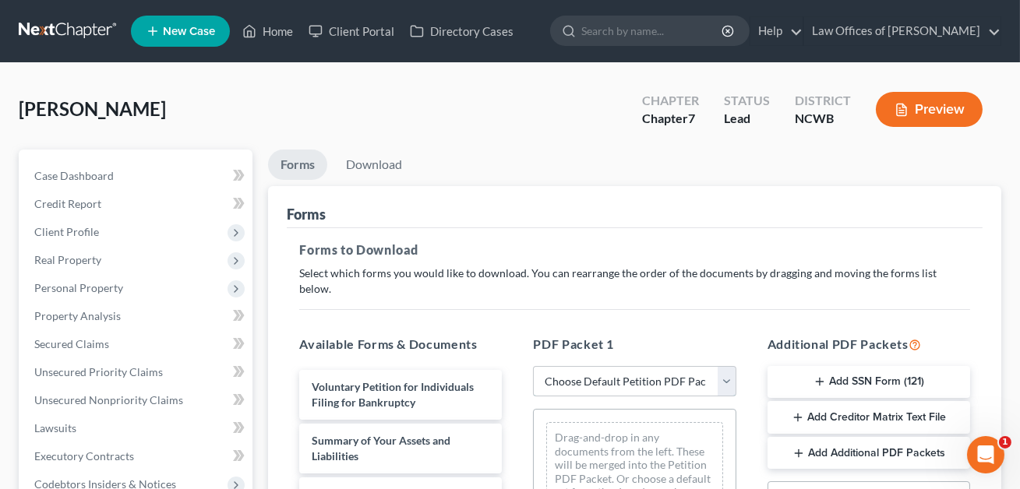
click at [633, 366] on select "Choose Default Petition PDF Packet Complete Bankruptcy Petition (all forms and …" at bounding box center [634, 381] width 203 height 31
select select "0"
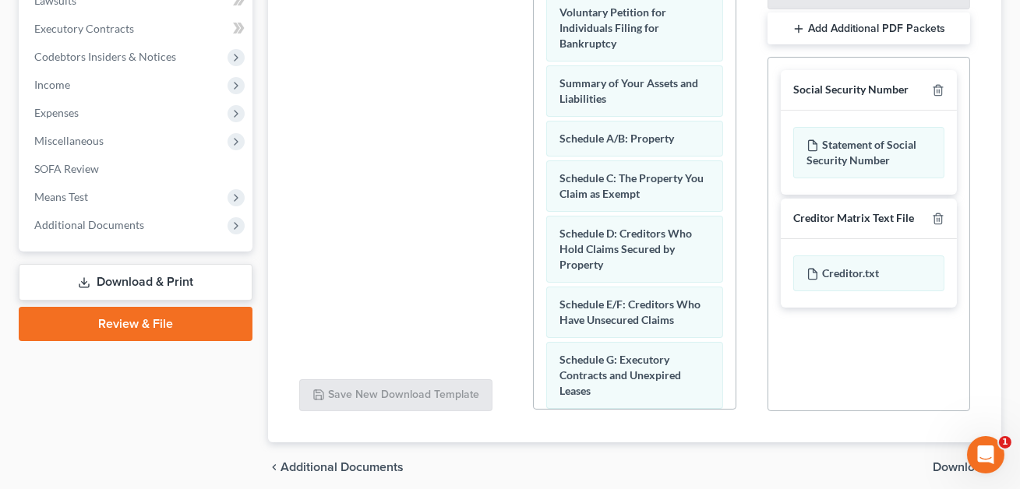
scroll to position [473, 0]
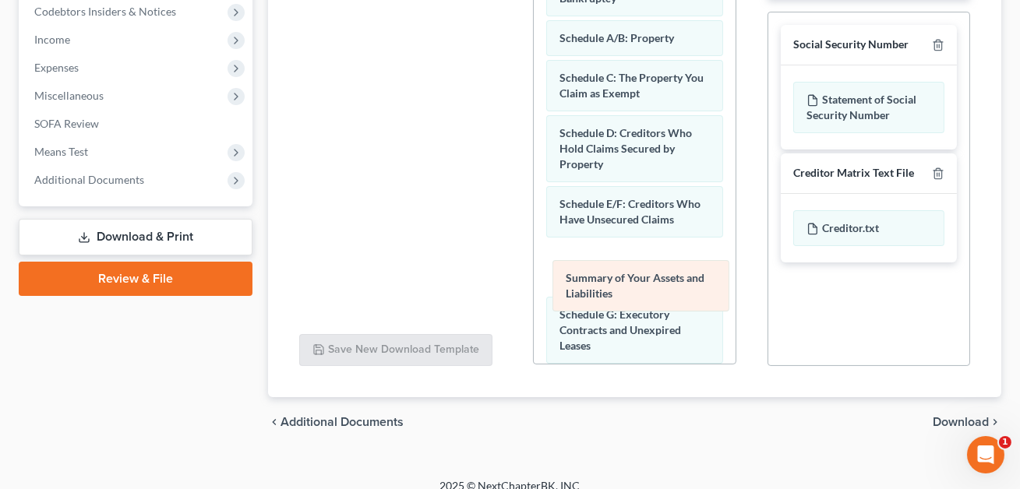
drag, startPoint x: 584, startPoint y: 32, endPoint x: 591, endPoint y: 289, distance: 257.2
click at [591, 289] on div "Summary of Your Assets and Liabilities Voluntary Petition for Individuals Filin…" at bounding box center [634, 497] width 201 height 1121
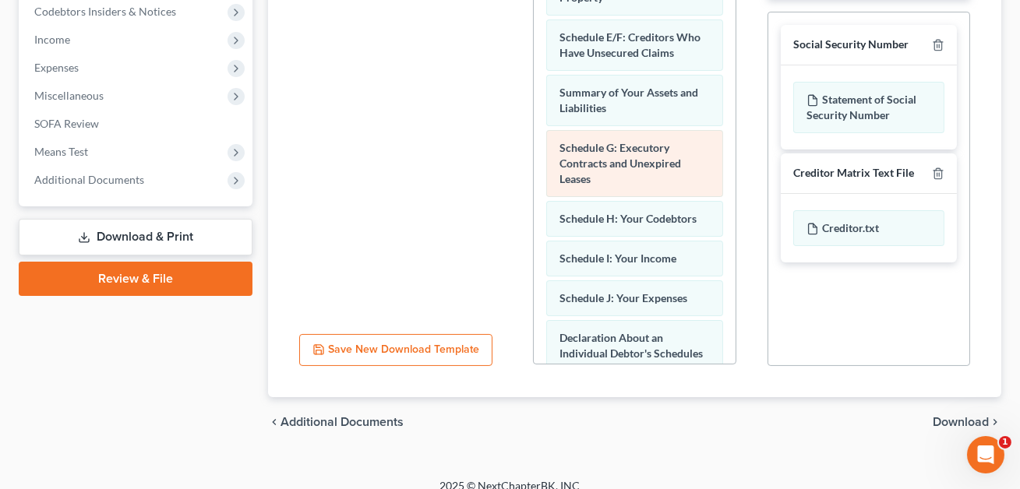
scroll to position [175, 0]
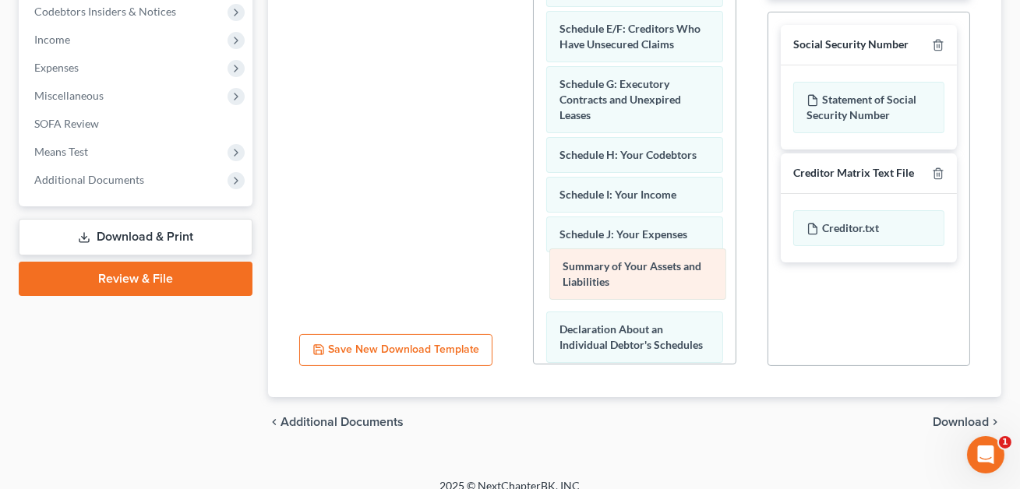
drag, startPoint x: 579, startPoint y: 71, endPoint x: 582, endPoint y: 271, distance: 200.2
click at [582, 271] on div "Summary of Your Assets and Liabilities Voluntary Petition for Individuals Filin…" at bounding box center [634, 322] width 201 height 1121
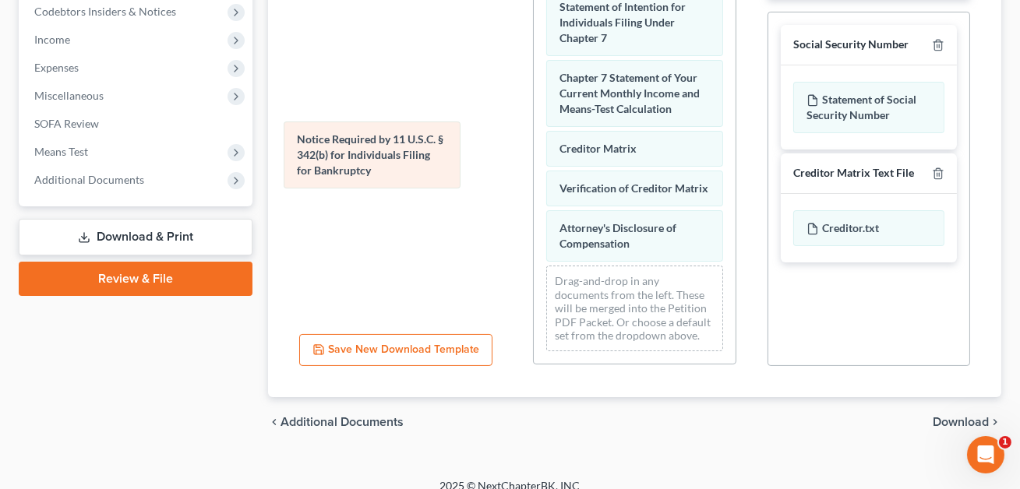
scroll to position [620, 0]
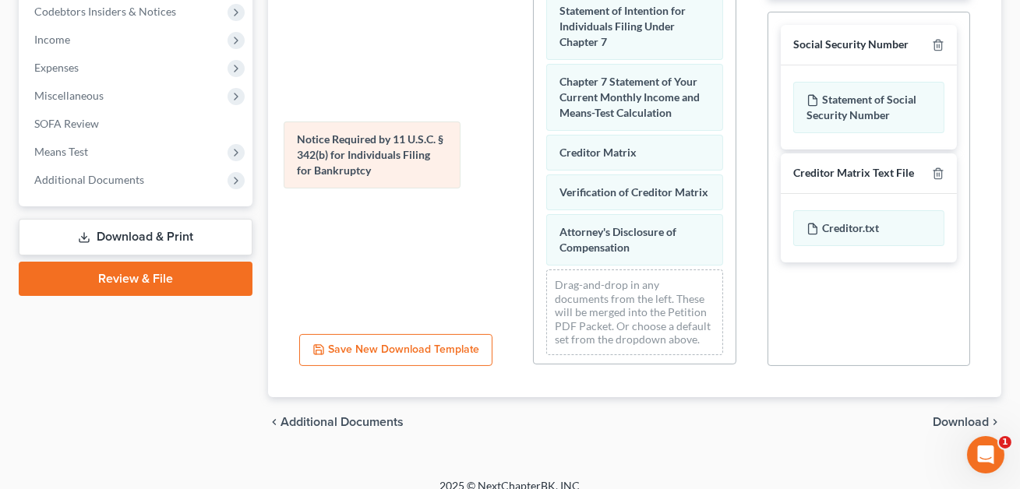
drag, startPoint x: 576, startPoint y: 189, endPoint x: 287, endPoint y: 142, distance: 292.2
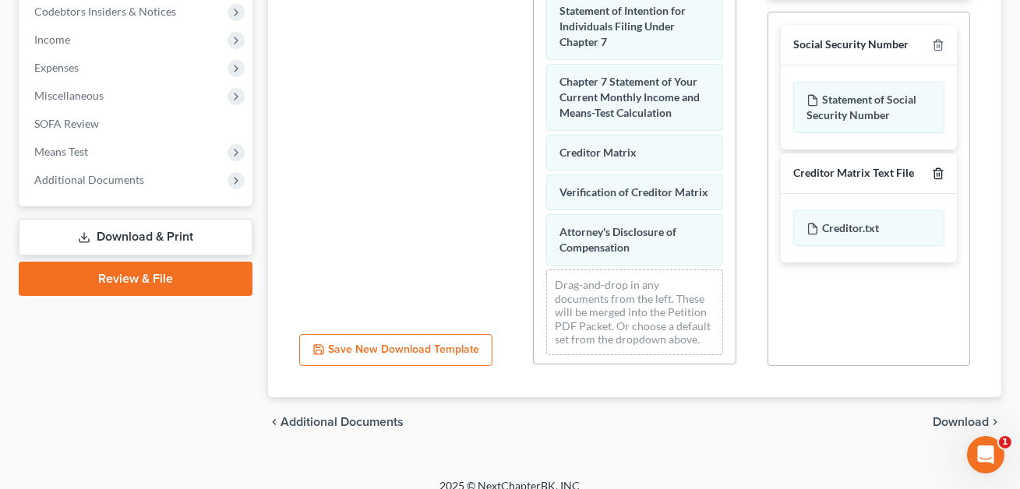
click at [938, 168] on icon "button" at bounding box center [938, 174] width 12 height 12
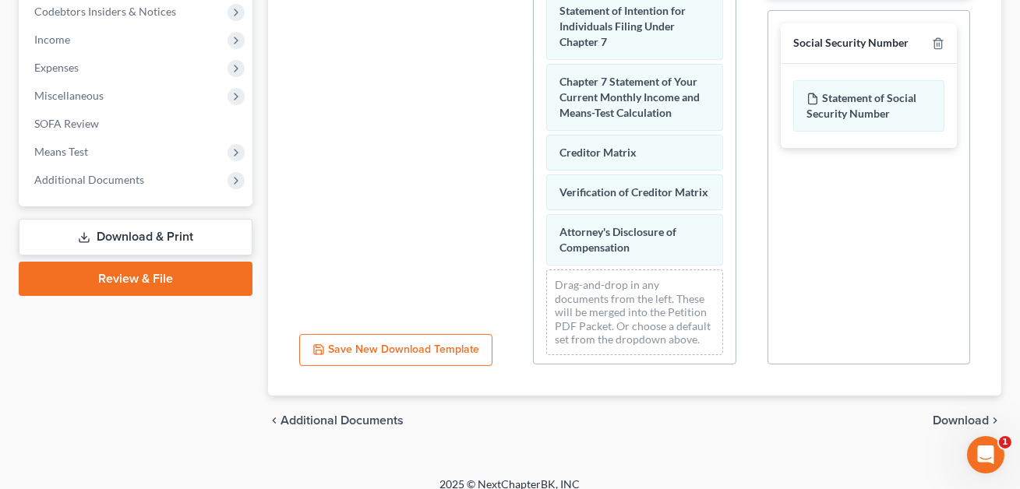
scroll to position [471, 0]
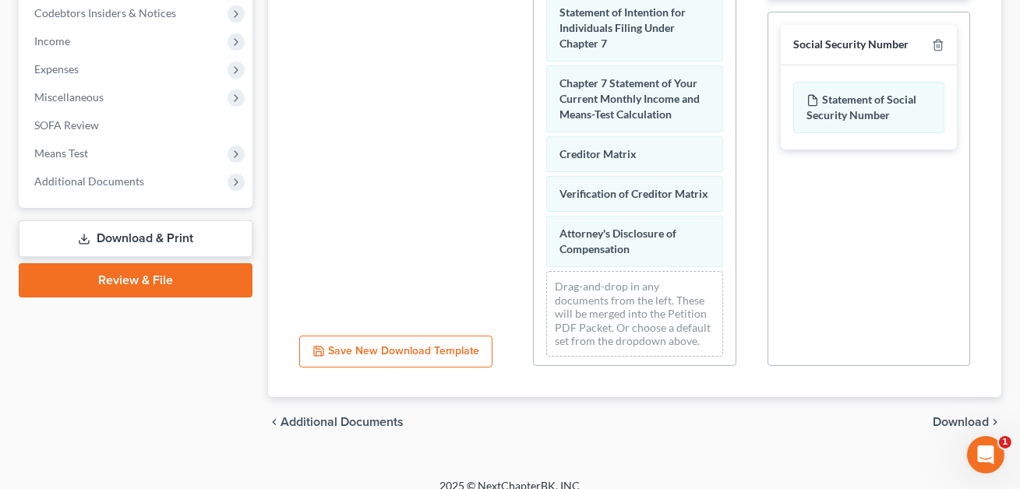
click at [953, 416] on span "Download" at bounding box center [961, 422] width 56 height 12
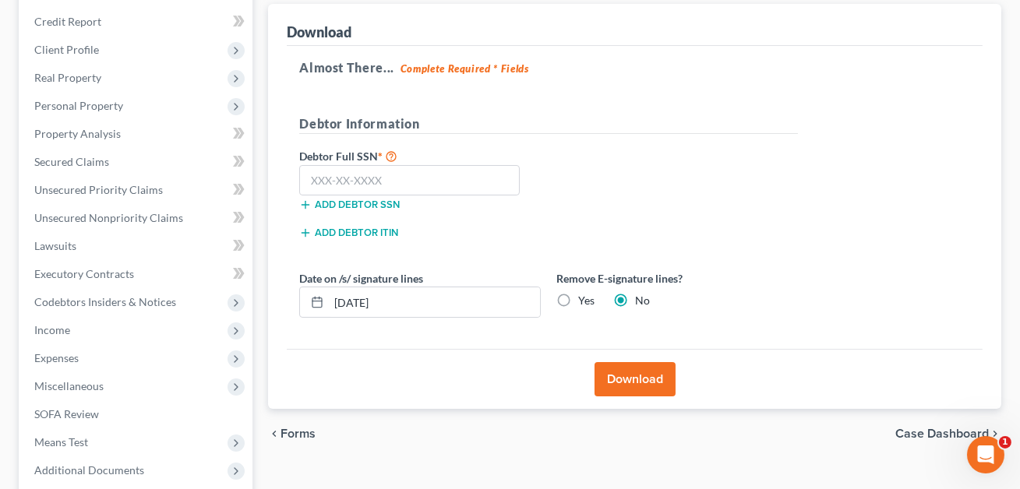
scroll to position [181, 0]
click at [578, 299] on label "Yes" at bounding box center [586, 302] width 16 height 16
click at [584, 299] on input "Yes" at bounding box center [589, 299] width 10 height 10
radio input "true"
radio input "false"
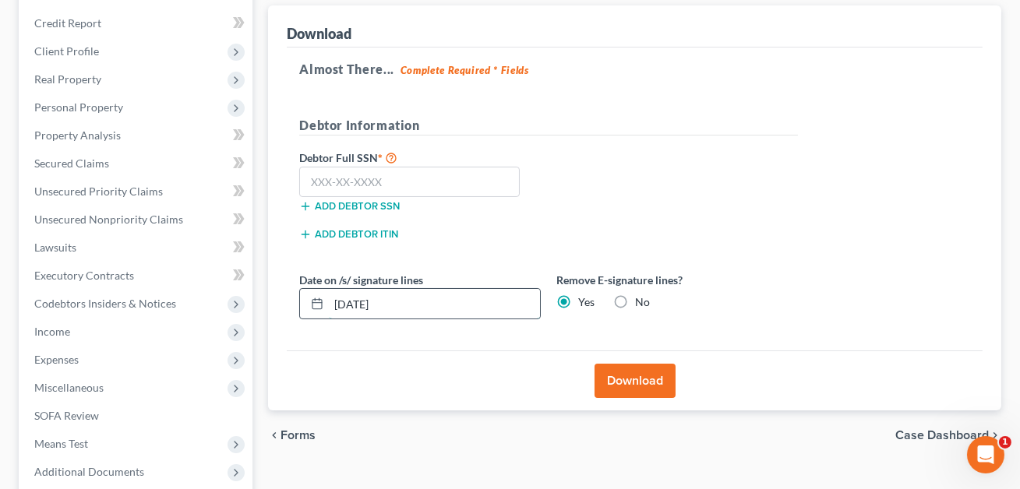
drag, startPoint x: 416, startPoint y: 297, endPoint x: 330, endPoint y: 300, distance: 85.8
click at [330, 300] on input "[DATE]" at bounding box center [434, 304] width 211 height 30
click at [330, 171] on input "text" at bounding box center [409, 182] width 220 height 31
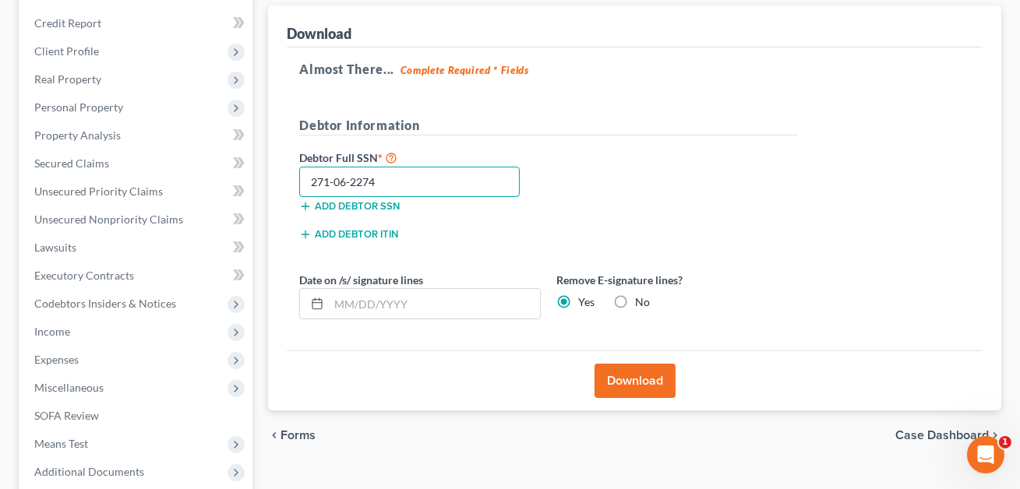
type input "271-06-2274"
click at [620, 374] on button "Download" at bounding box center [634, 381] width 81 height 34
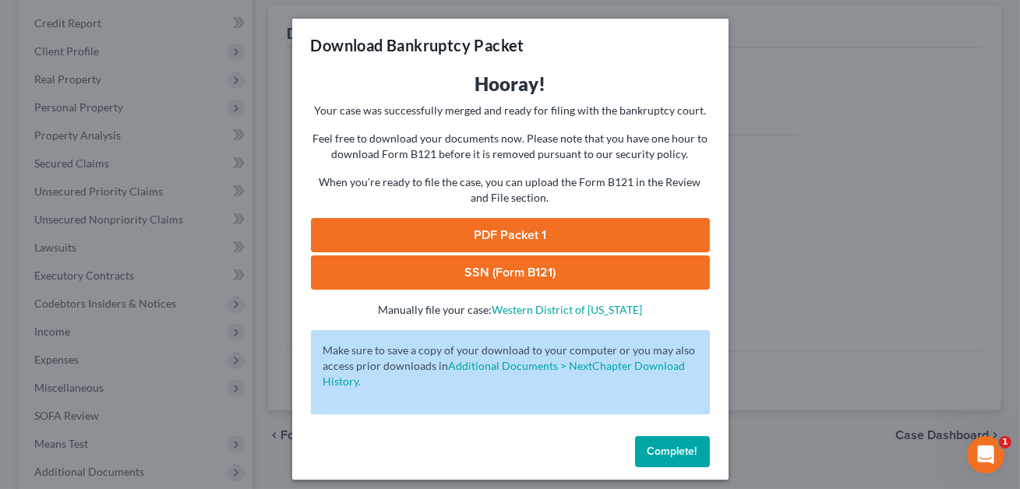
click at [485, 270] on link "SSN (Form B121)" at bounding box center [510, 273] width 399 height 34
click at [458, 242] on link "PDF Packet 1" at bounding box center [510, 235] width 399 height 34
